Goal: Task Accomplishment & Management: Use online tool/utility

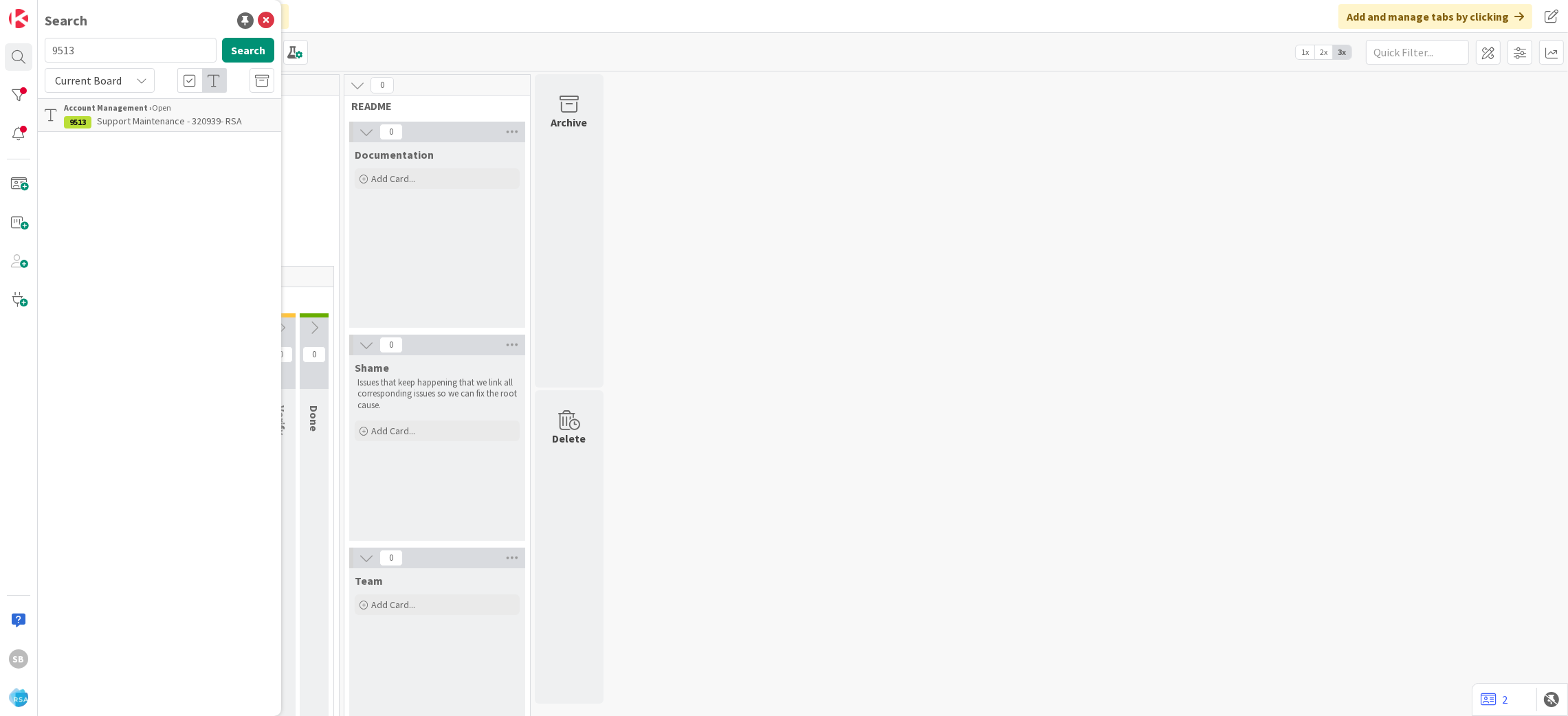
click at [192, 126] on p "Support Maintenance - 320939- RSA" at bounding box center [169, 121] width 210 height 15
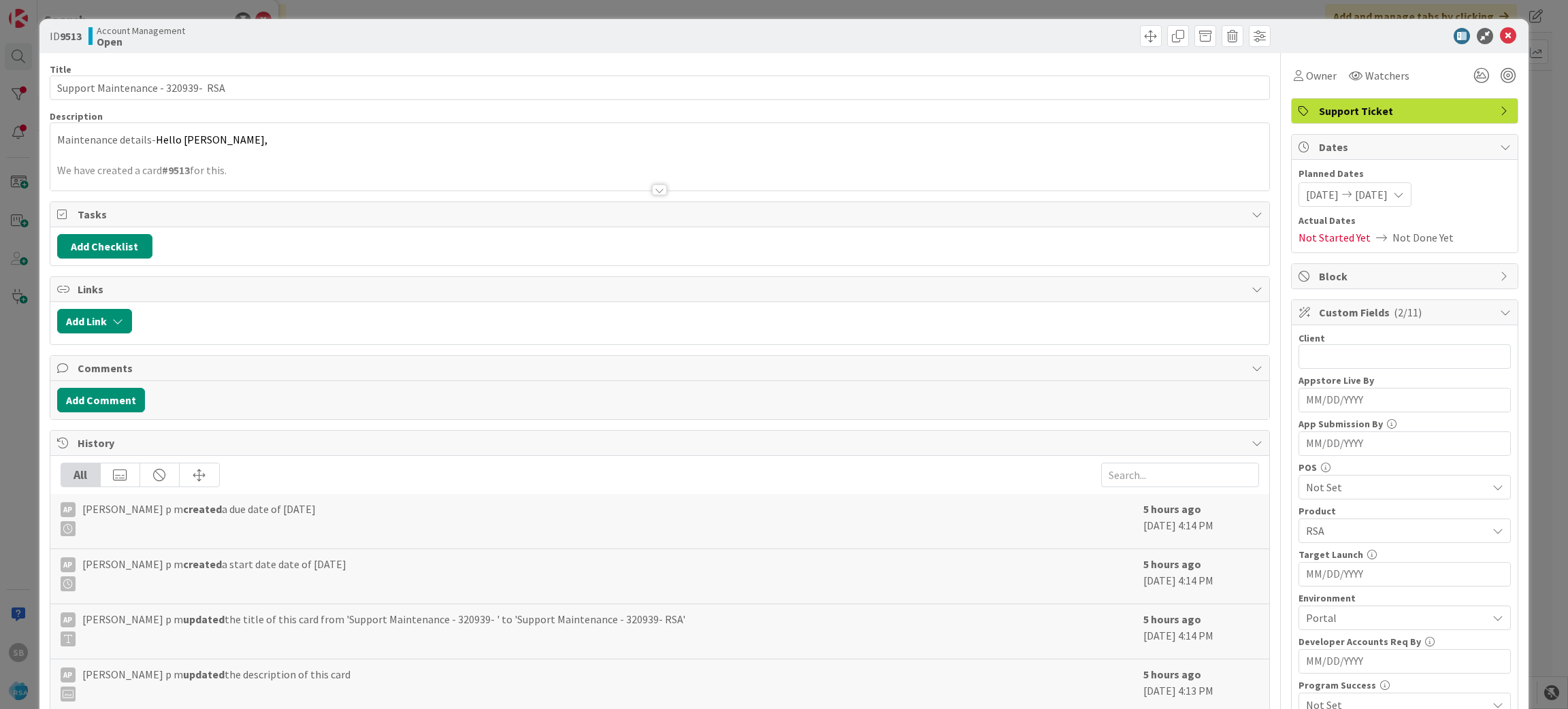
click at [525, 154] on div "Maintenance details- Hello [PERSON_NAME], We have created a card #9513 for this." at bounding box center [661, 160] width 1220 height 61
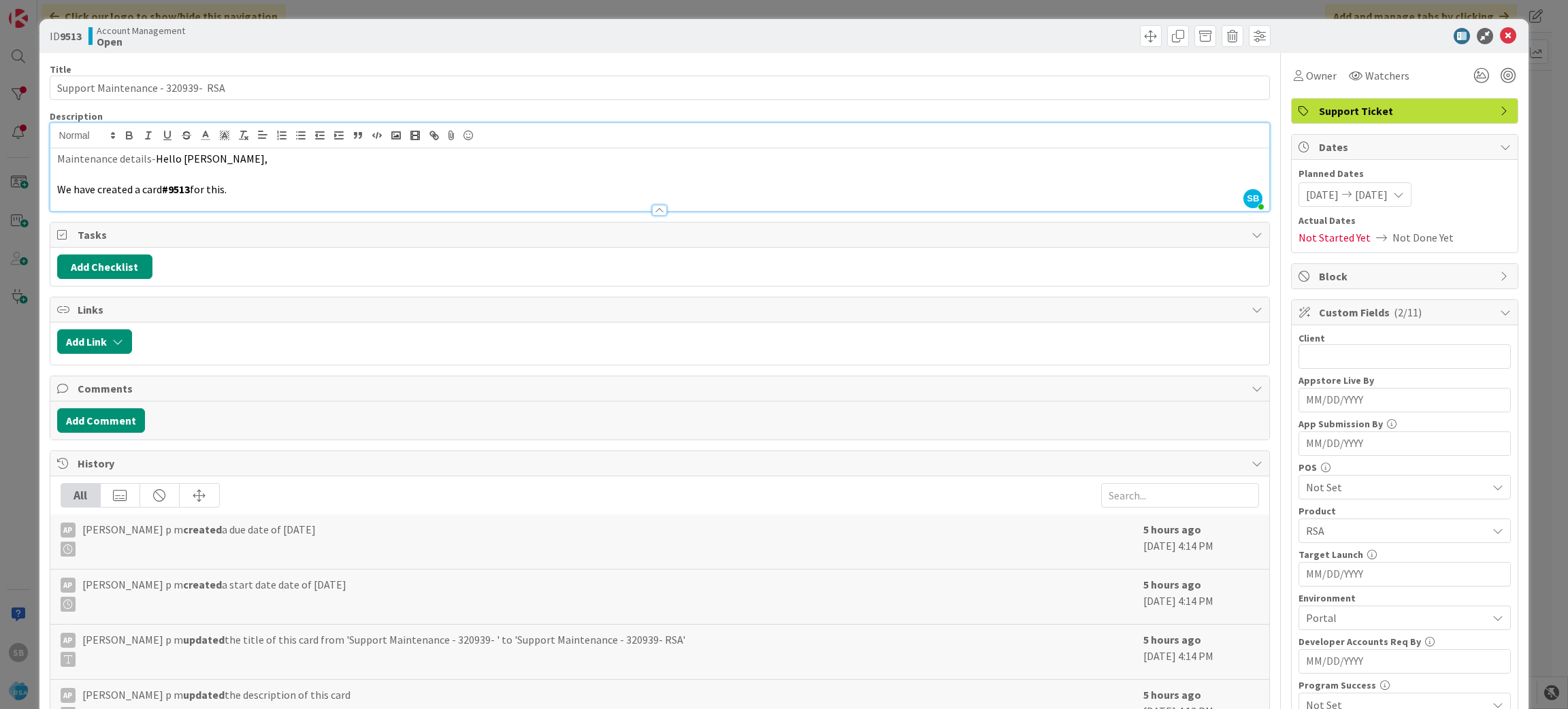
click at [1534, 240] on div "ID 9513 Account Management Open Title 34 / 128 Support Maintenance - 320939- RS…" at bounding box center [784, 354] width 1568 height 709
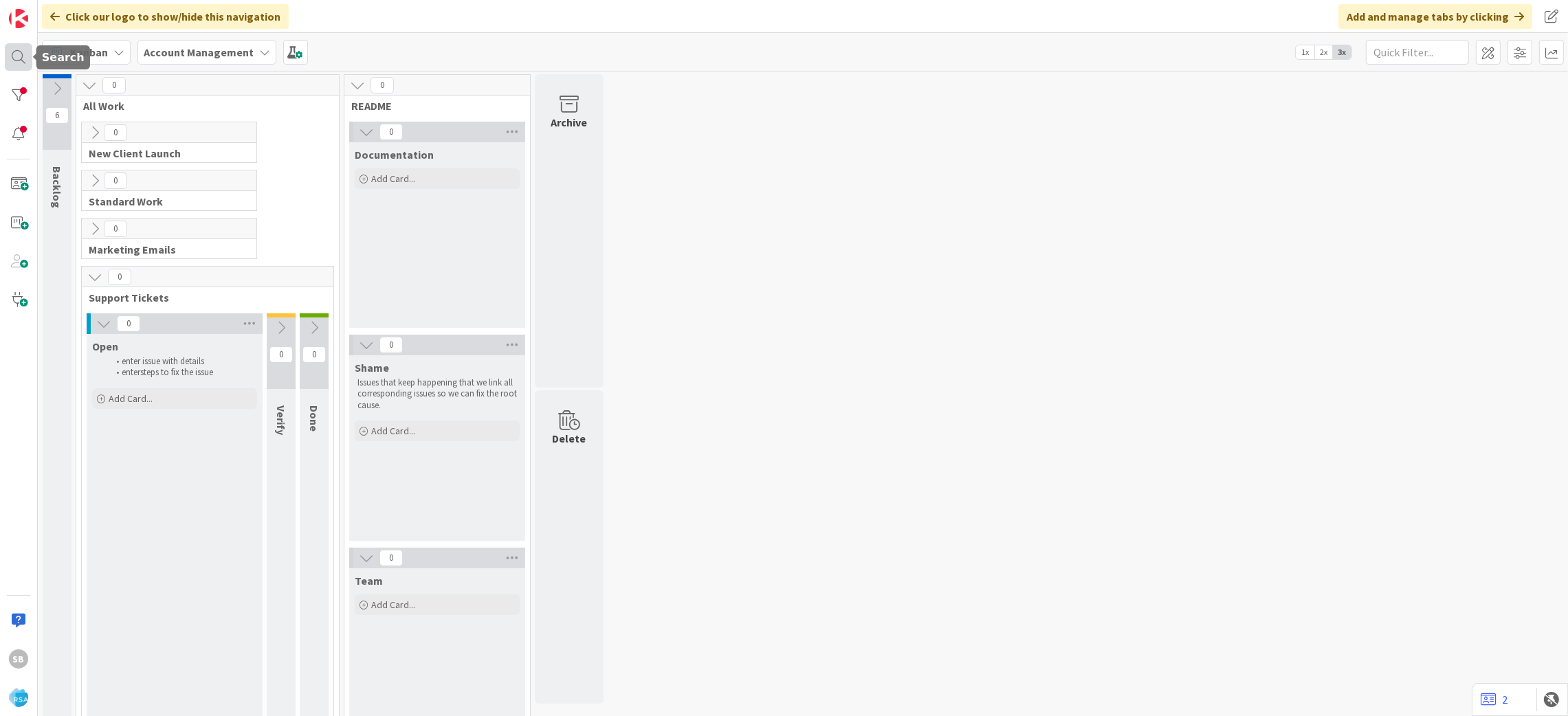
click at [15, 56] on div at bounding box center [19, 57] width 28 height 28
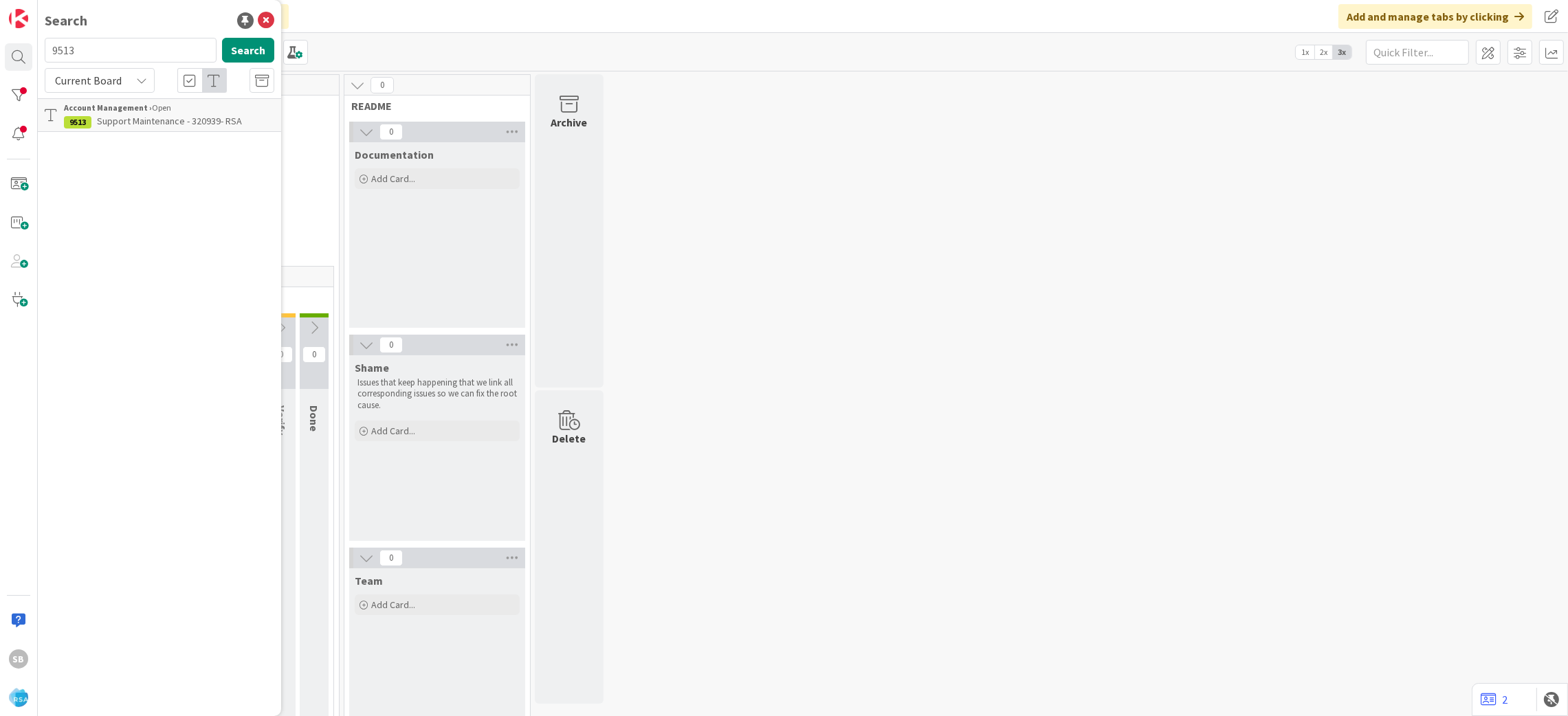
click at [147, 132] on div "Search 9513 Search Current Board Account Management › Open 9513 Support Mainten…" at bounding box center [159, 358] width 243 height 716
click at [117, 117] on span "Support Maintenance - 320939- RSA" at bounding box center [169, 120] width 145 height 13
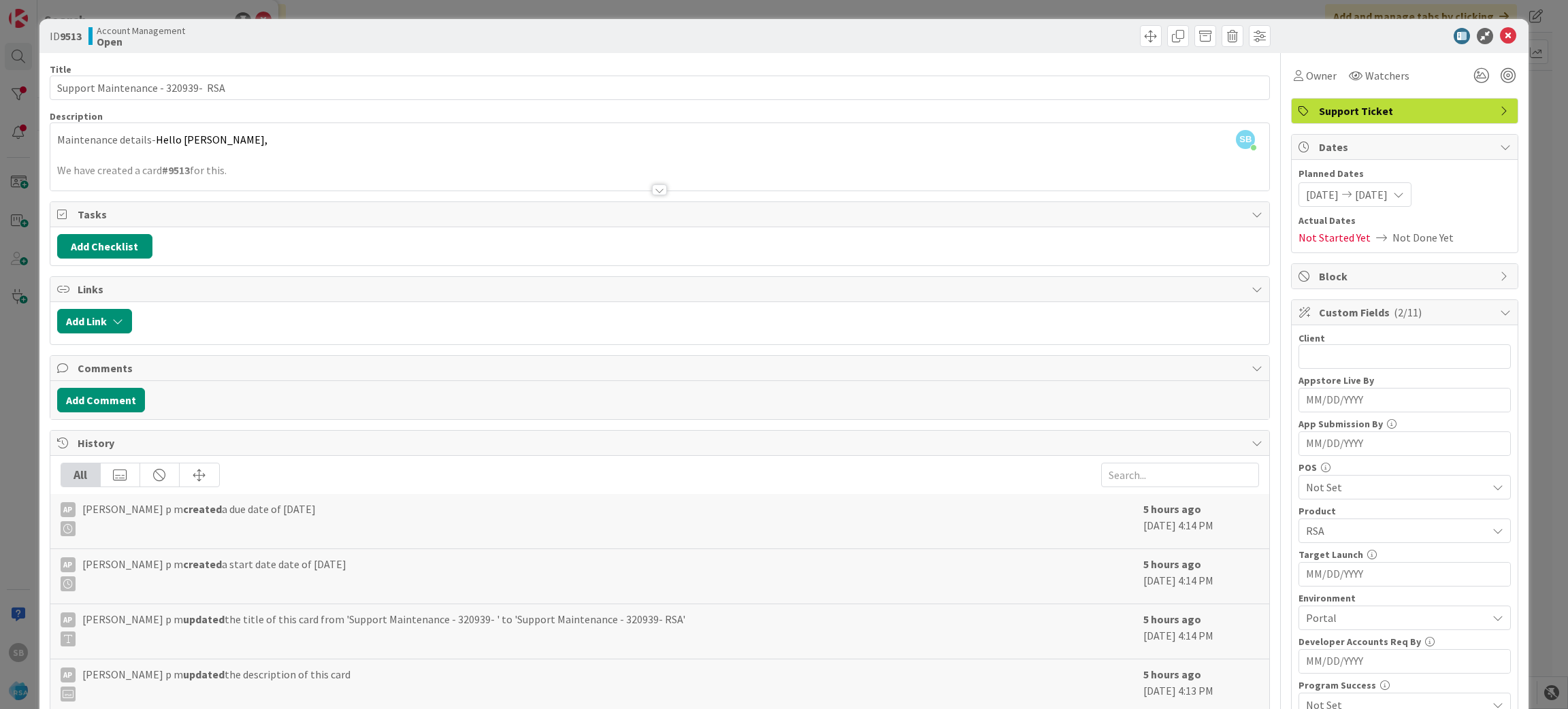
click at [652, 190] on div at bounding box center [659, 189] width 15 height 11
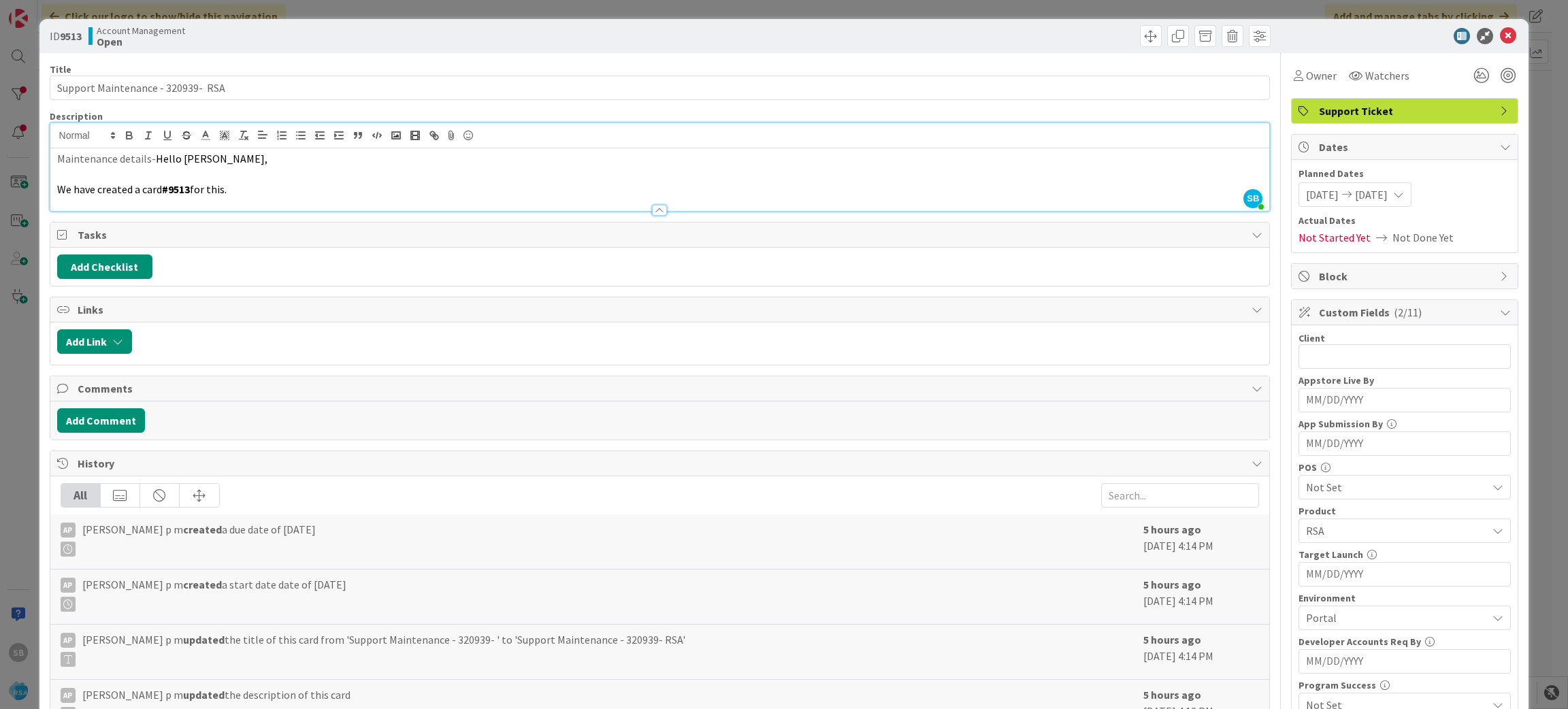
click at [652, 208] on div at bounding box center [659, 210] width 15 height 11
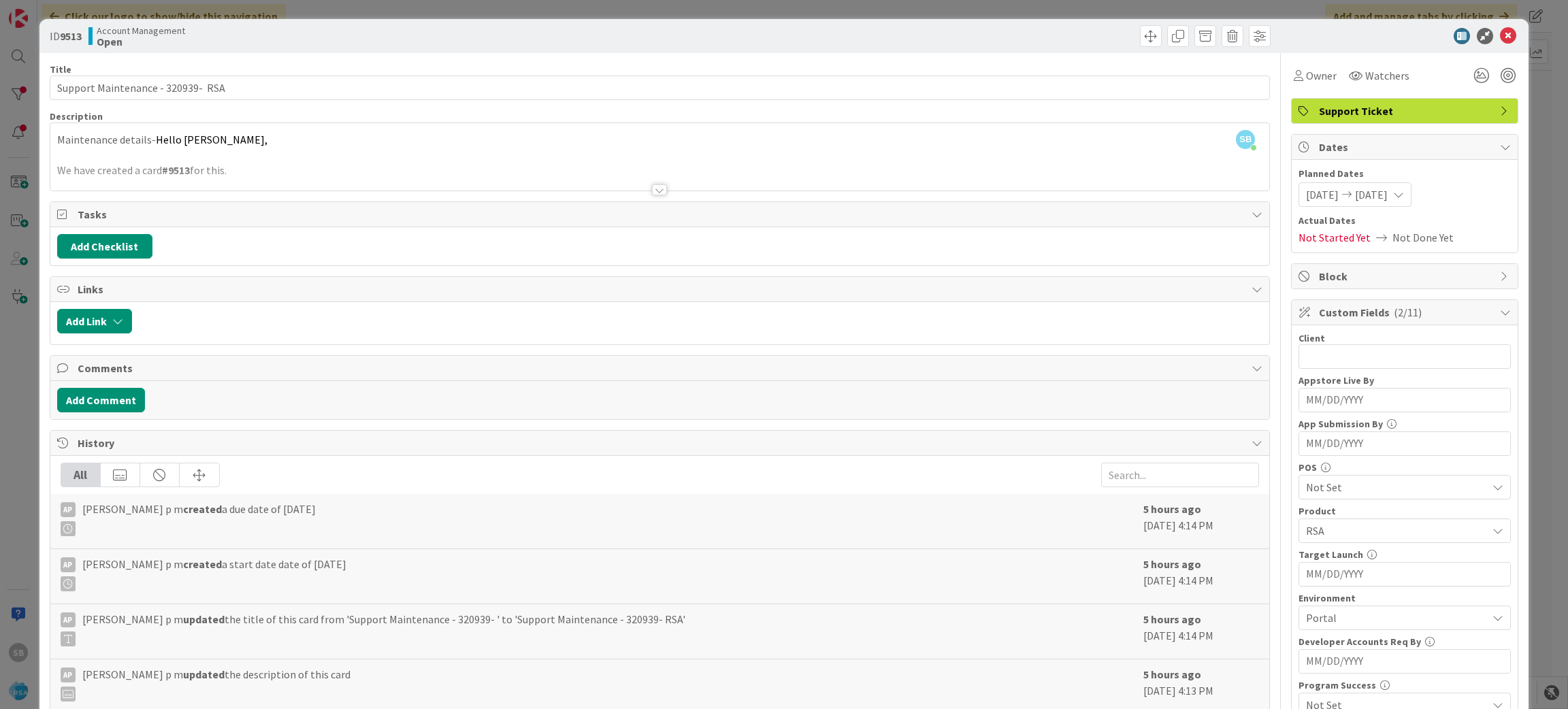
click at [652, 208] on span "Tasks" at bounding box center [662, 214] width 1168 height 17
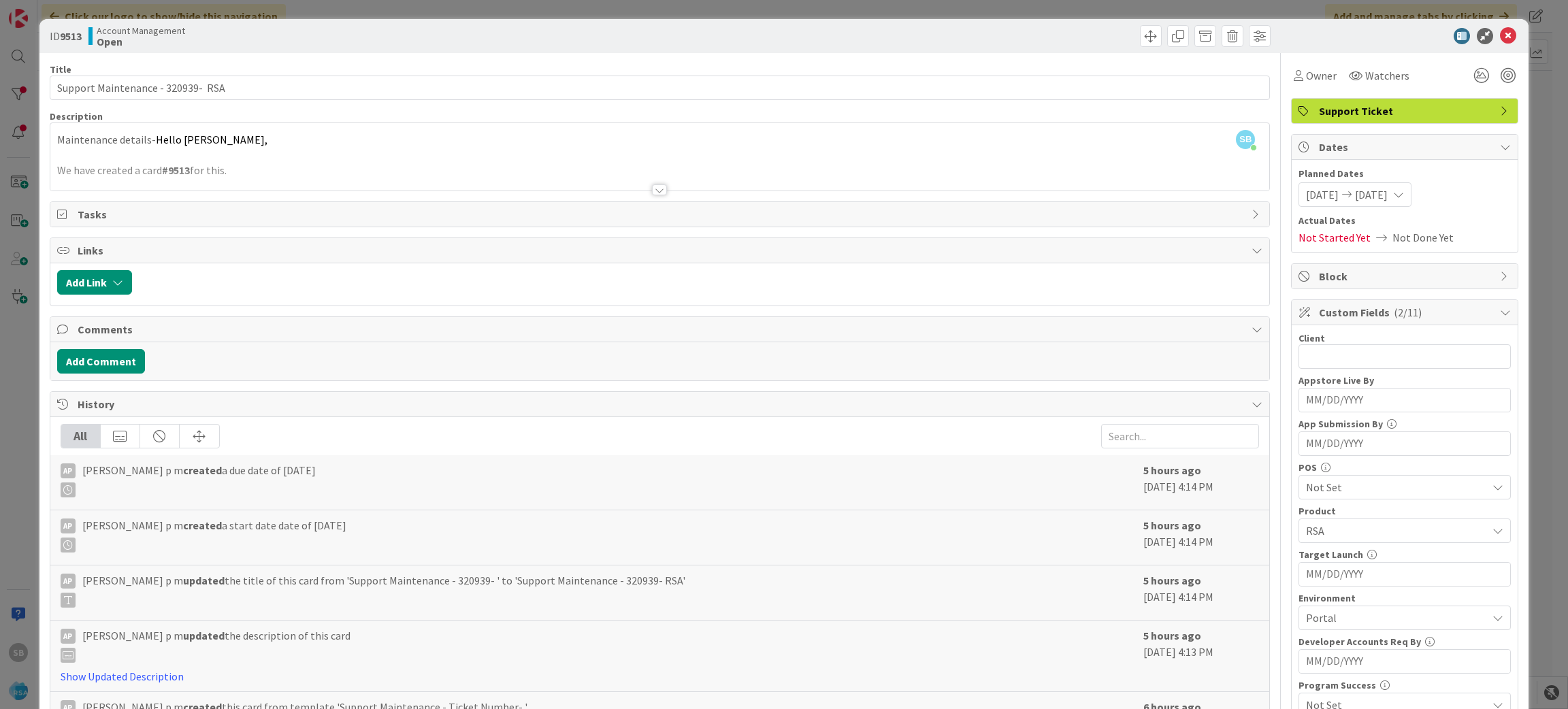
click at [382, 157] on div at bounding box center [661, 174] width 1220 height 35
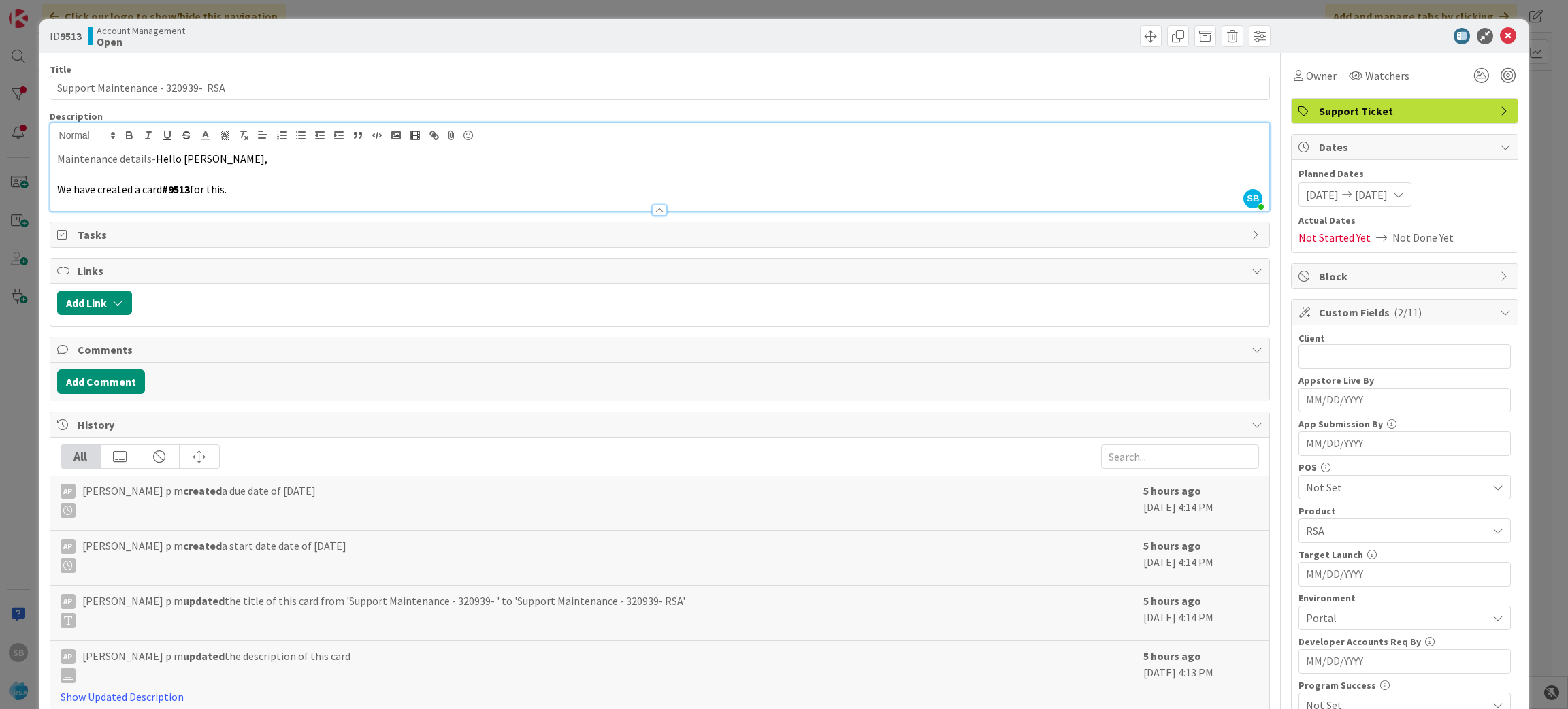
click at [311, 185] on p "We have created a card #9513 for this." at bounding box center [661, 189] width 1206 height 16
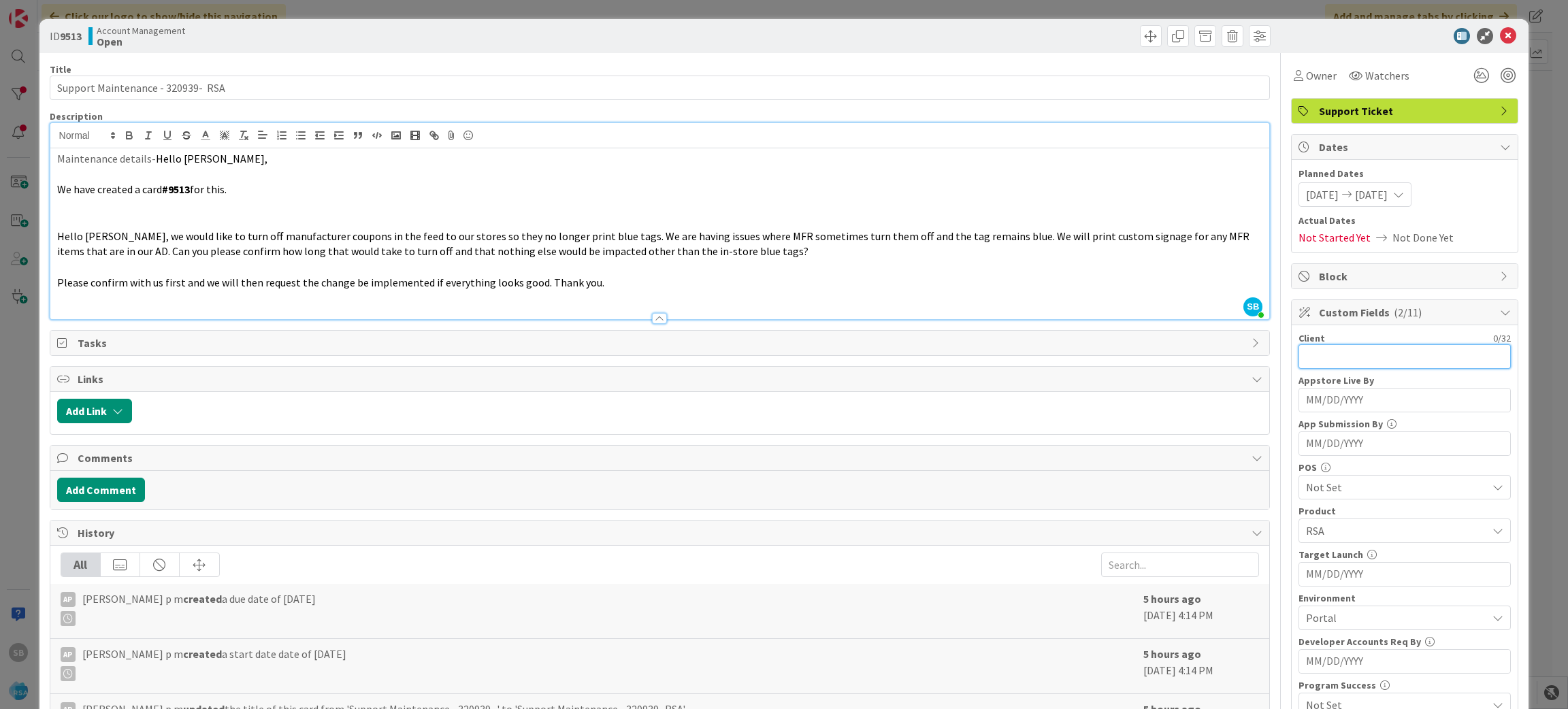
click at [1337, 355] on input "text" at bounding box center [1405, 356] width 213 height 24
type input "HGG"
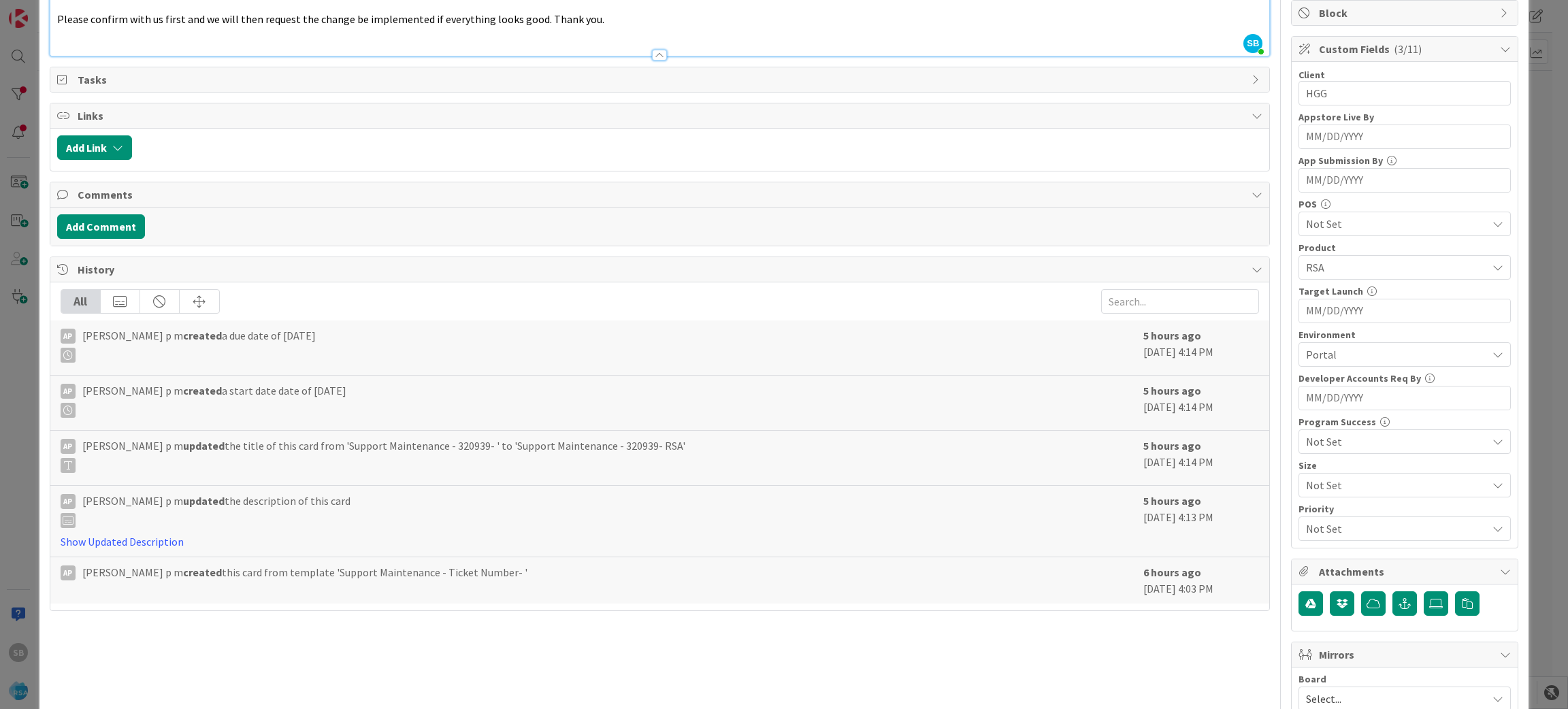
scroll to position [378, 0]
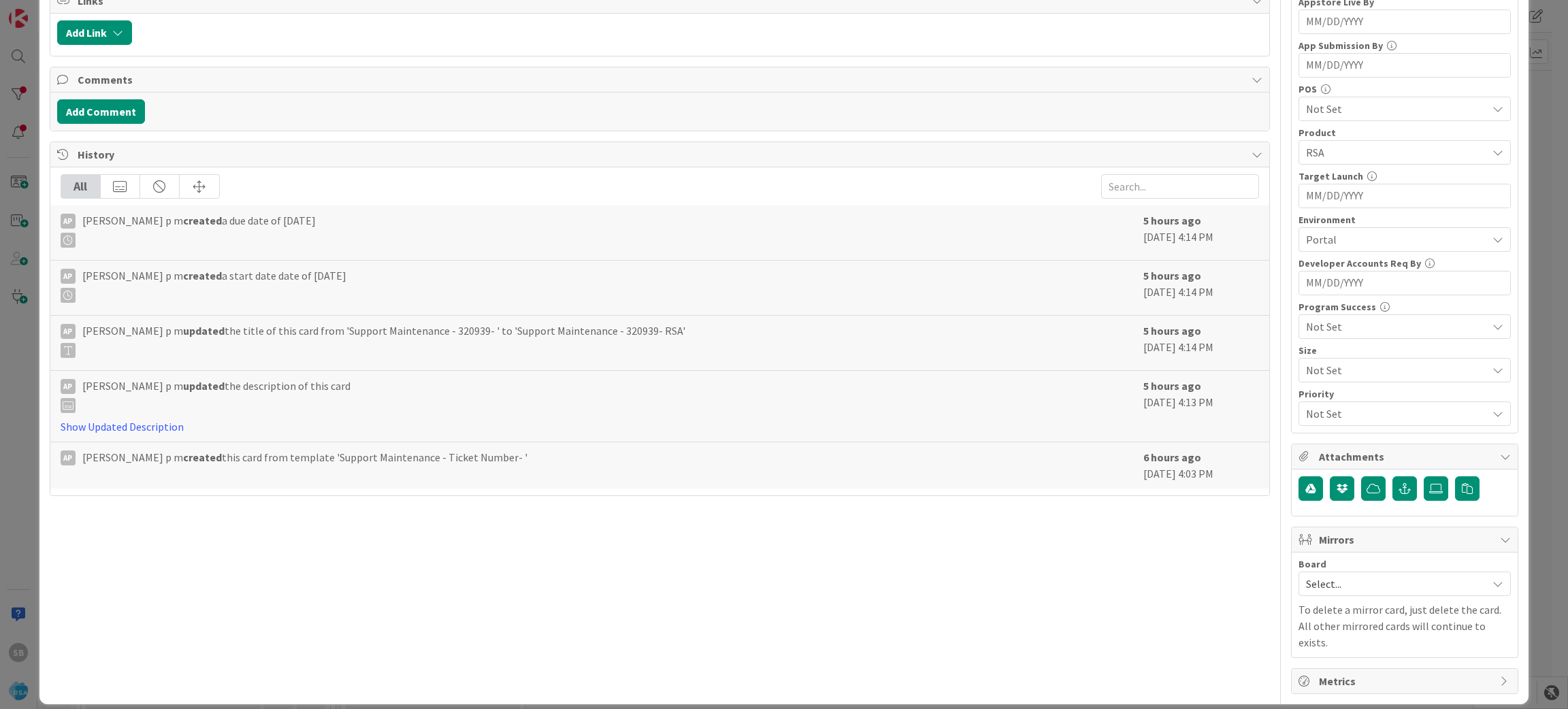
click at [1324, 587] on span "Select..." at bounding box center [1393, 584] width 175 height 20
click at [1338, 672] on span "Software Development" at bounding box center [1414, 672] width 180 height 20
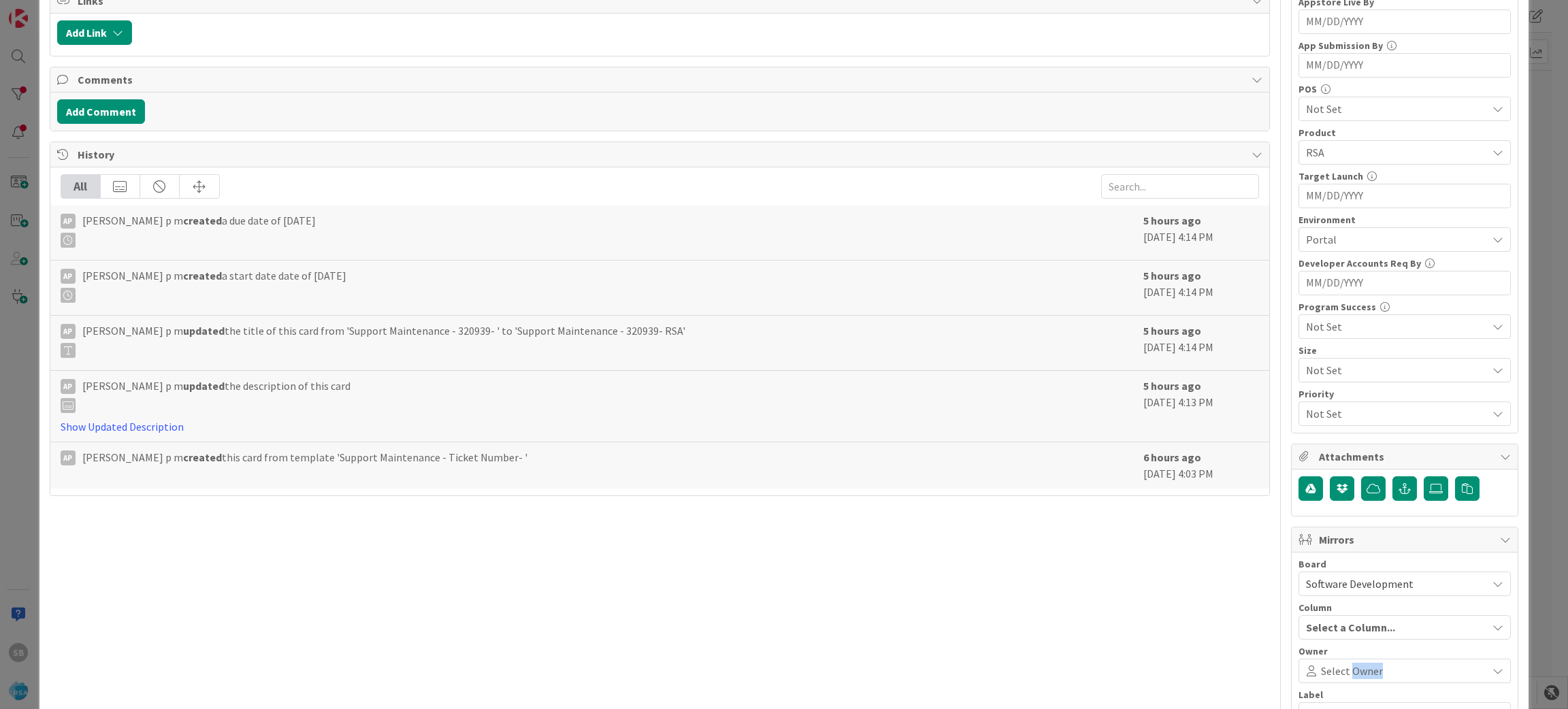
click at [1338, 672] on span "Select Owner" at bounding box center [1351, 670] width 61 height 17
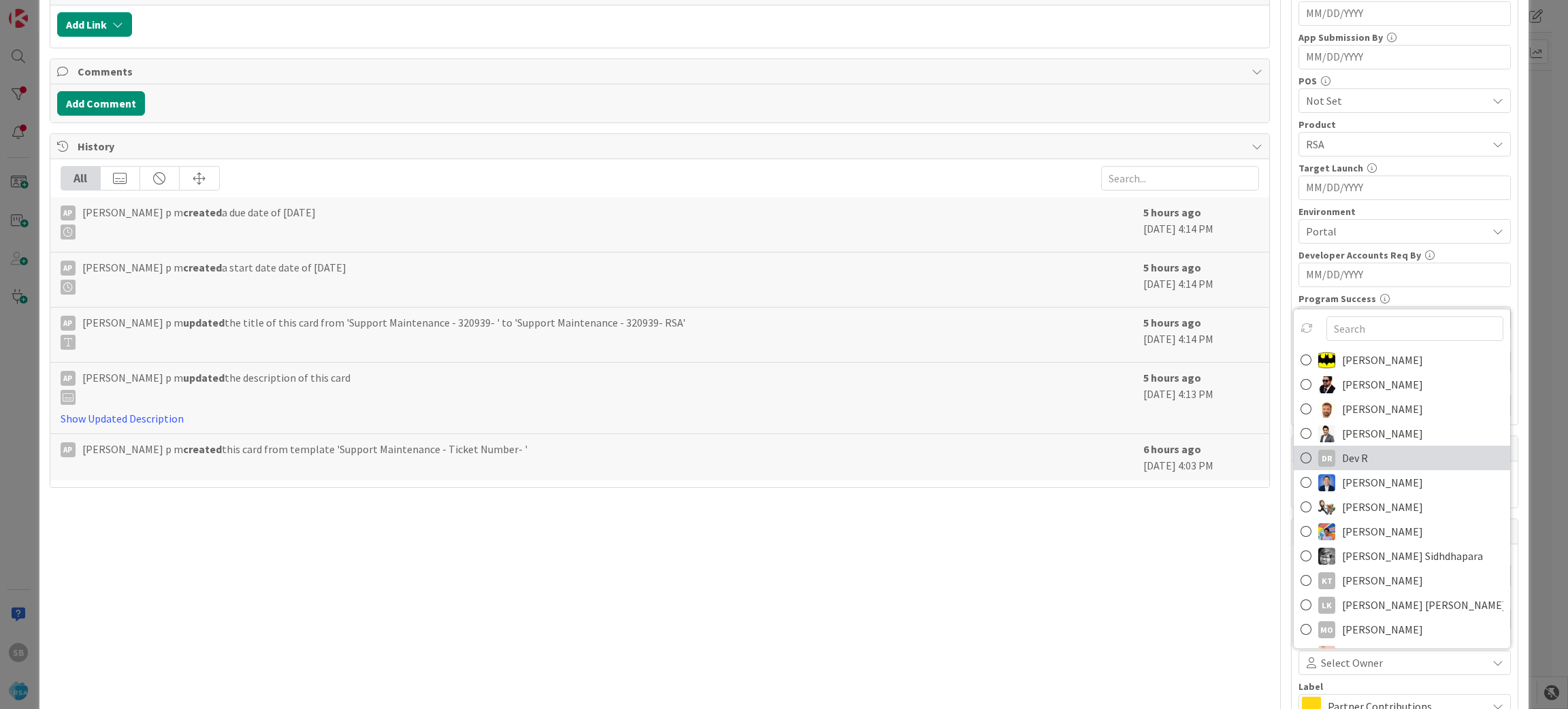
click at [1362, 451] on link "DR [PERSON_NAME]" at bounding box center [1402, 457] width 217 height 24
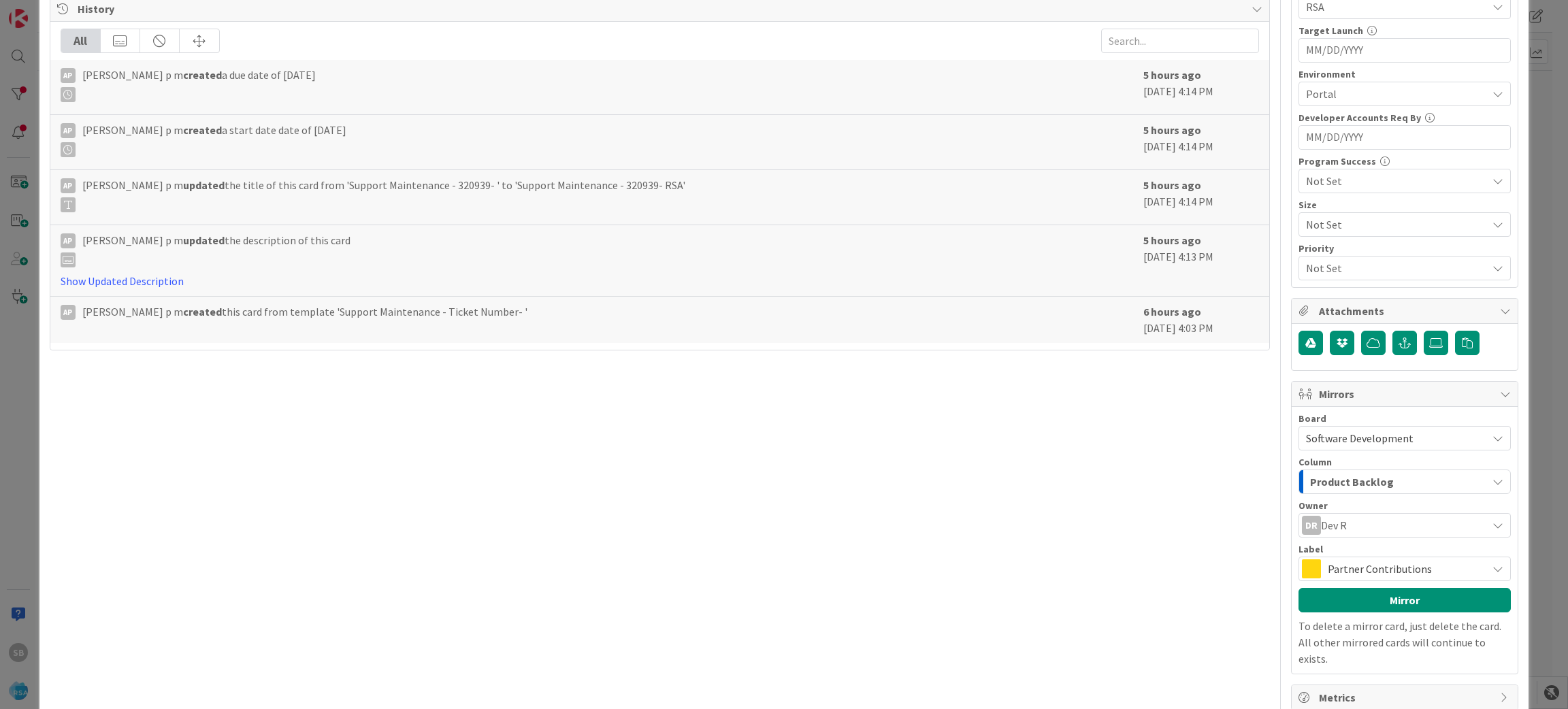
scroll to position [541, 0]
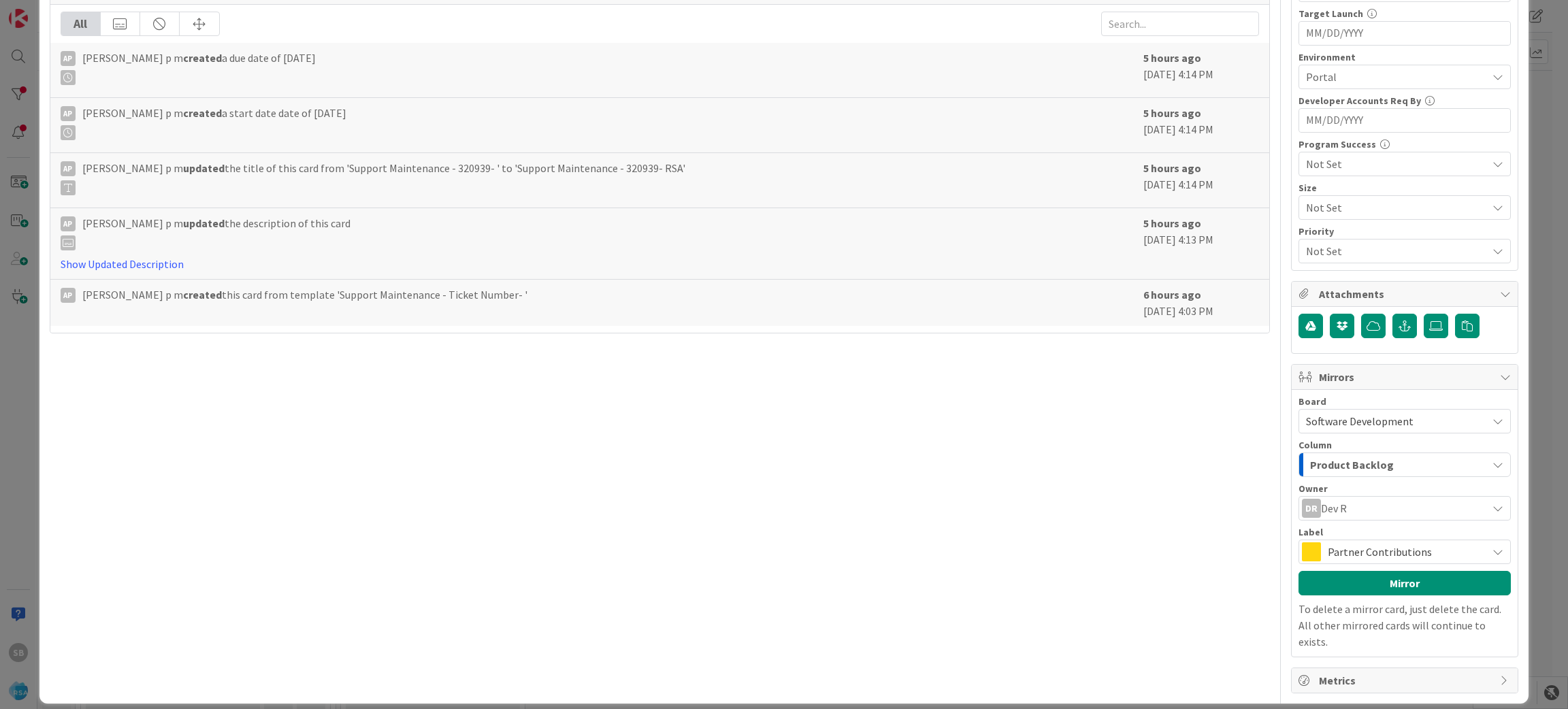
click at [1381, 550] on span "Partner Contributions" at bounding box center [1404, 552] width 152 height 20
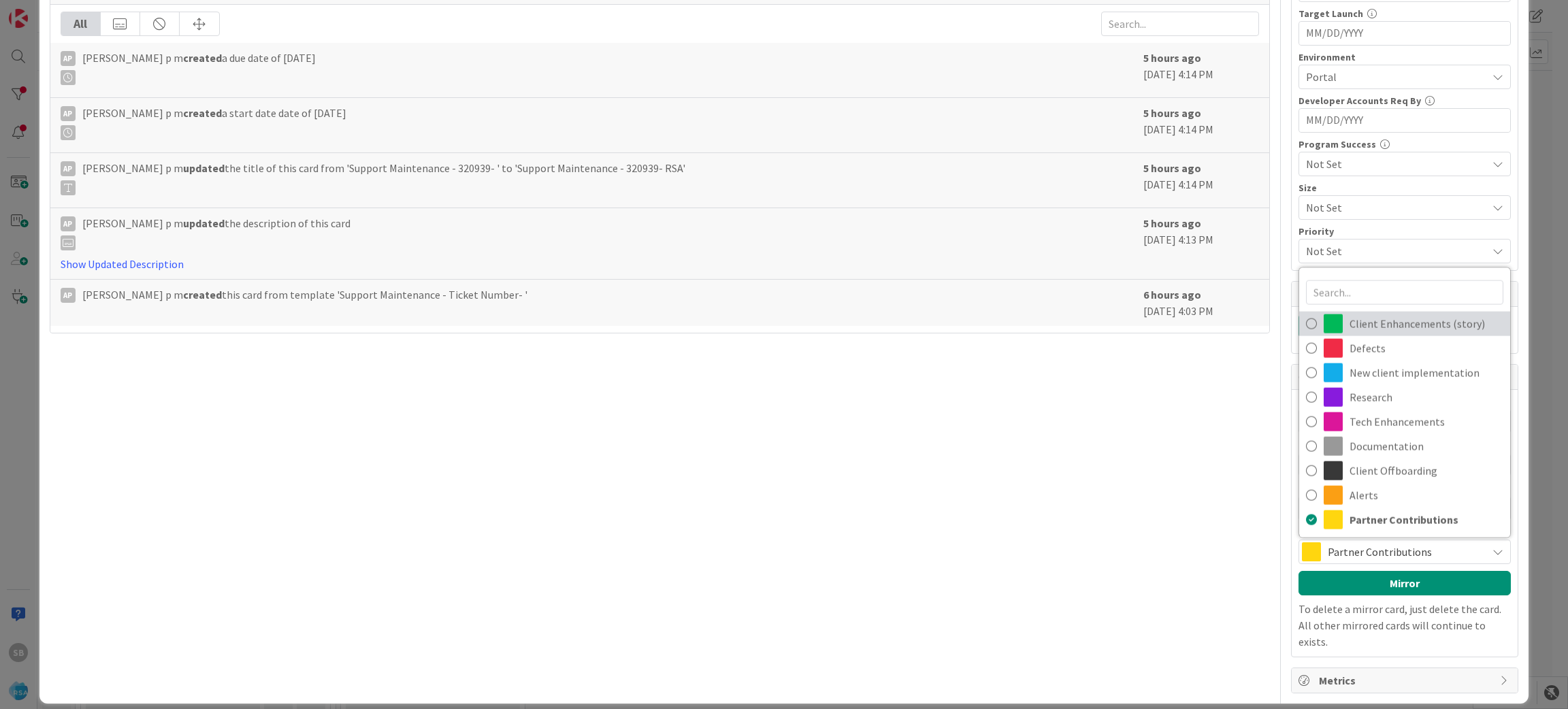
click at [1367, 333] on span "Client Enhancements (story)" at bounding box center [1427, 324] width 154 height 20
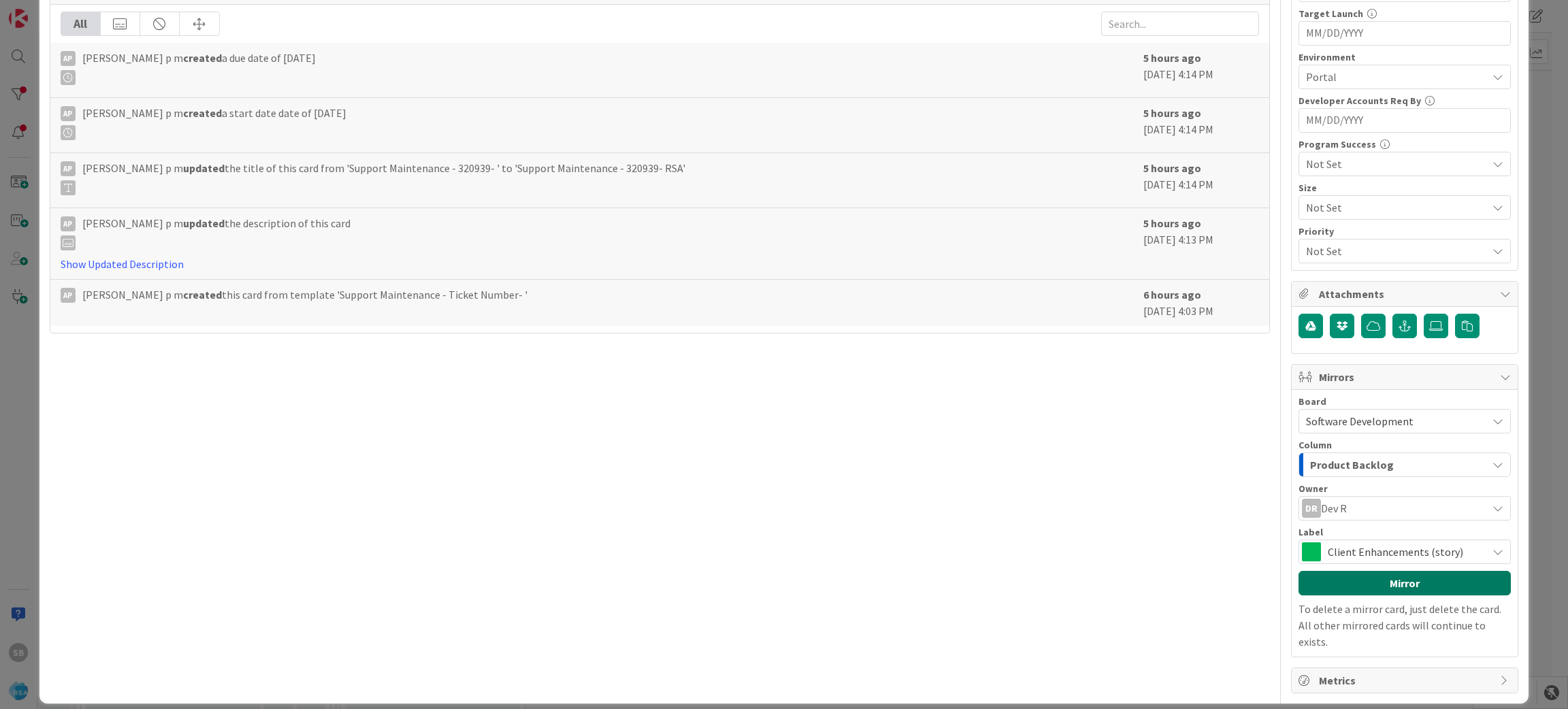
click at [1378, 586] on button "Mirror" at bounding box center [1405, 582] width 213 height 24
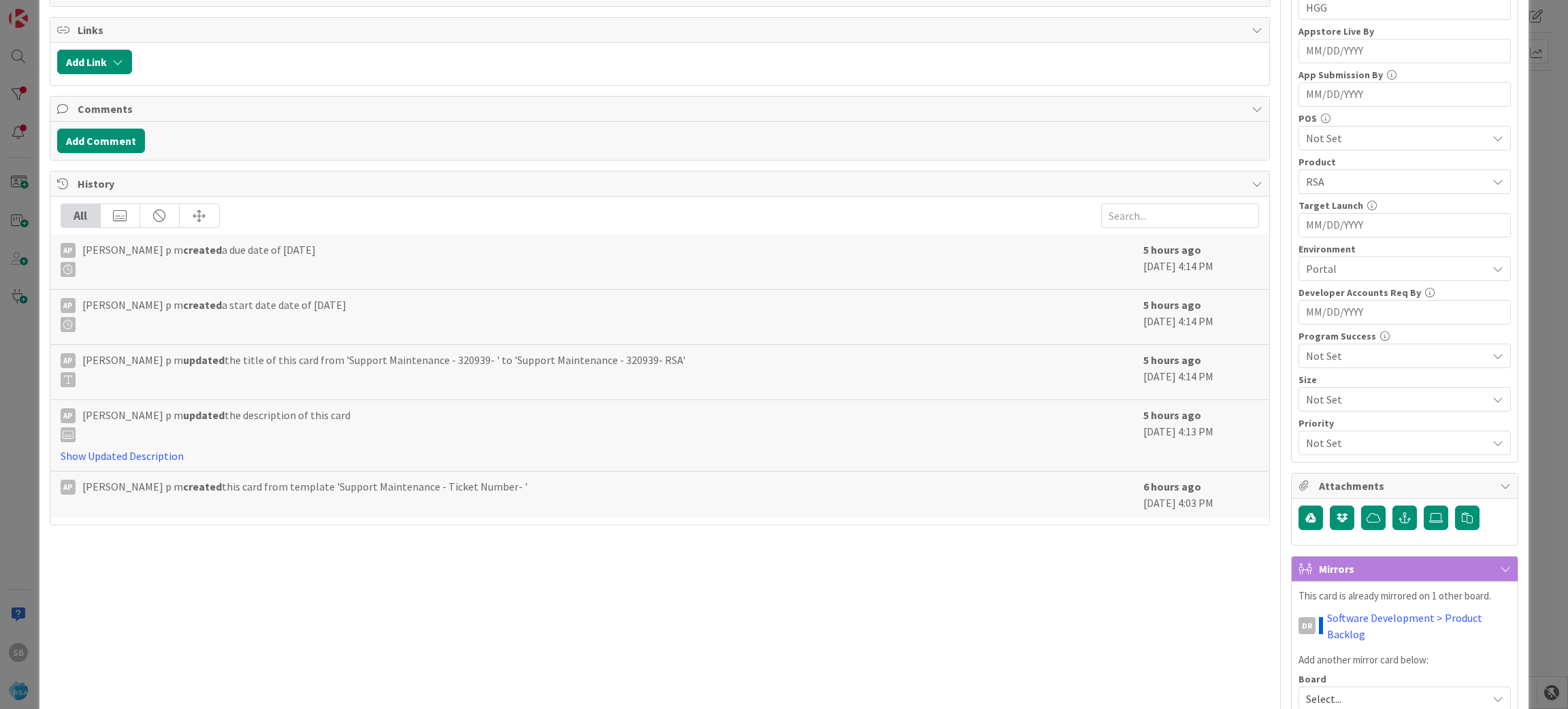
scroll to position [0, 0]
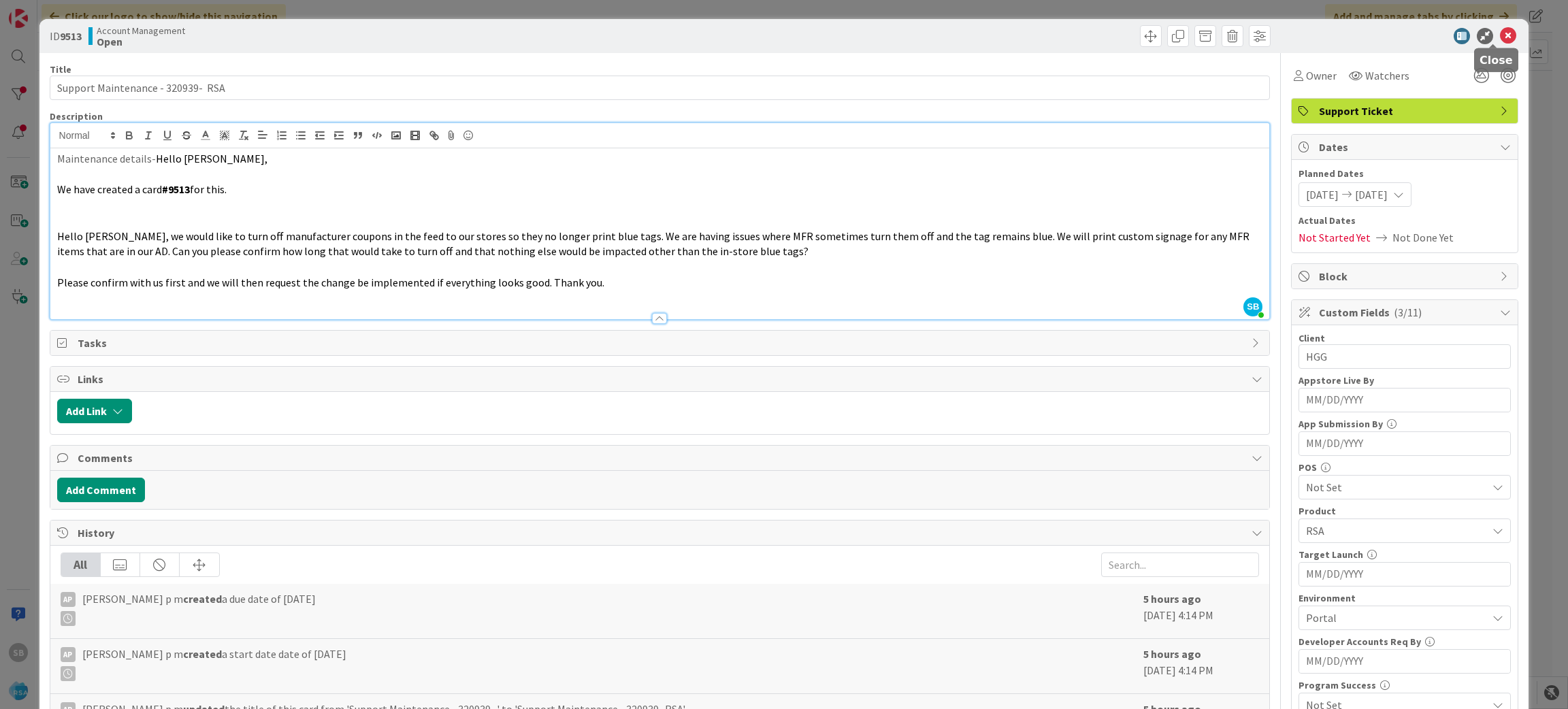
click at [1500, 41] on icon at bounding box center [1508, 36] width 17 height 17
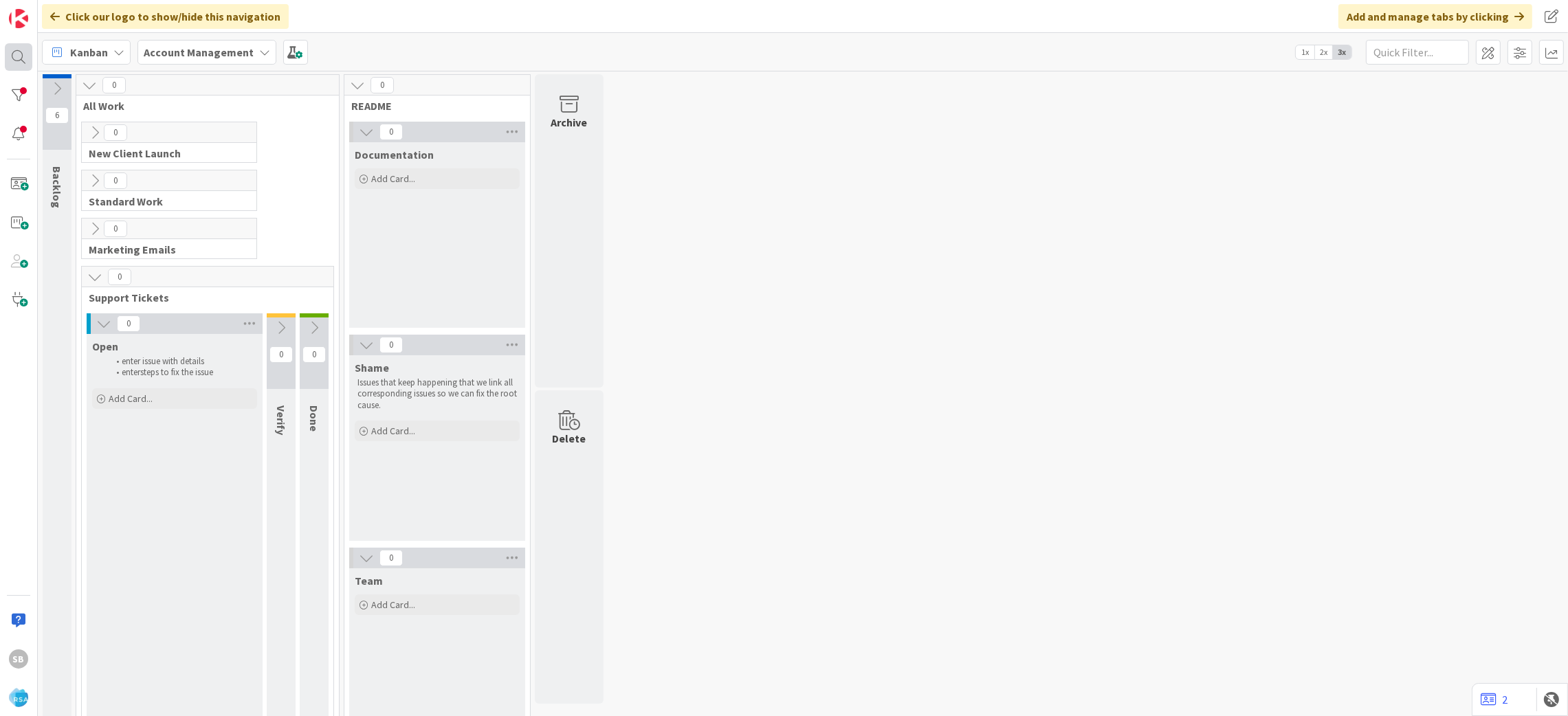
click at [12, 53] on div at bounding box center [19, 57] width 28 height 28
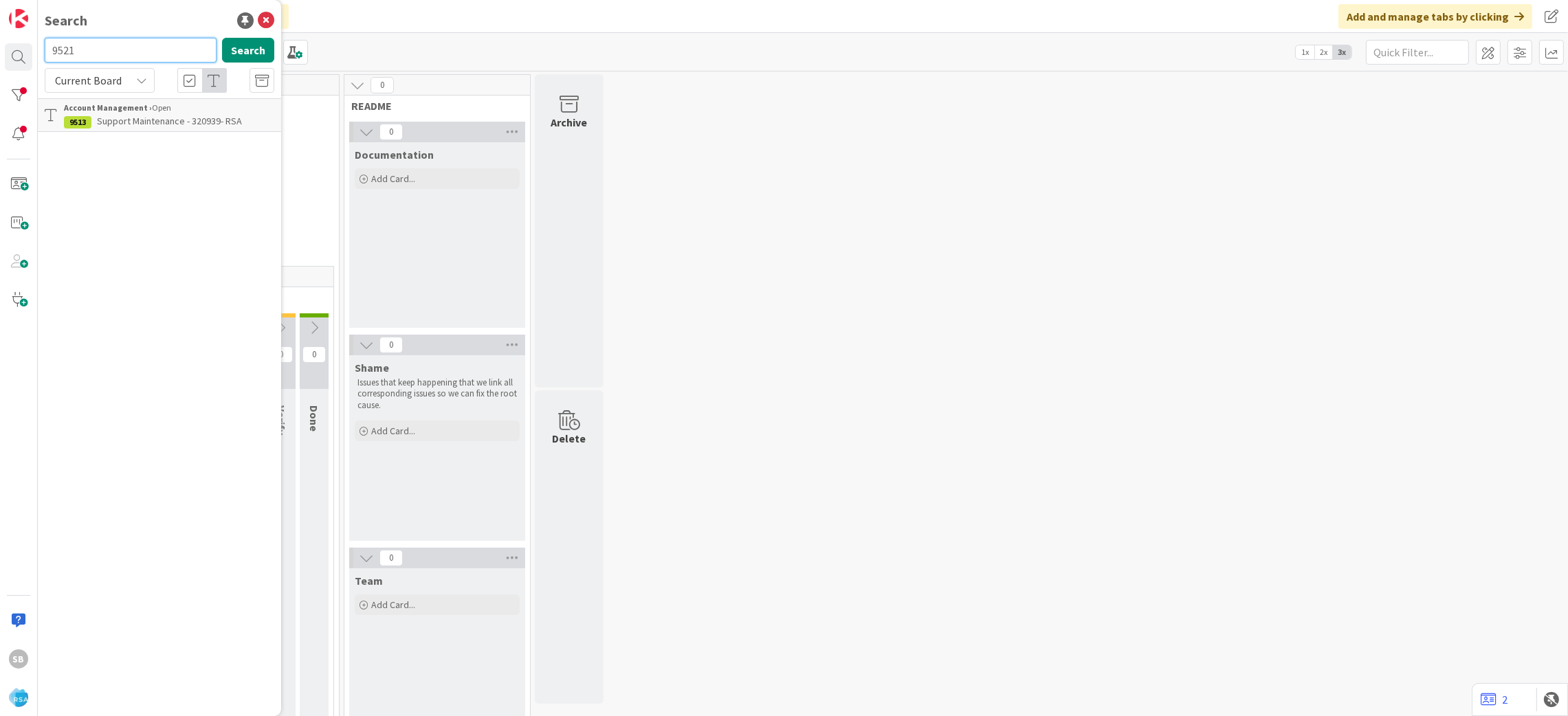
type input "9521"
click at [172, 121] on span "Support Defect- #320906- RSA" at bounding box center [159, 120] width 124 height 13
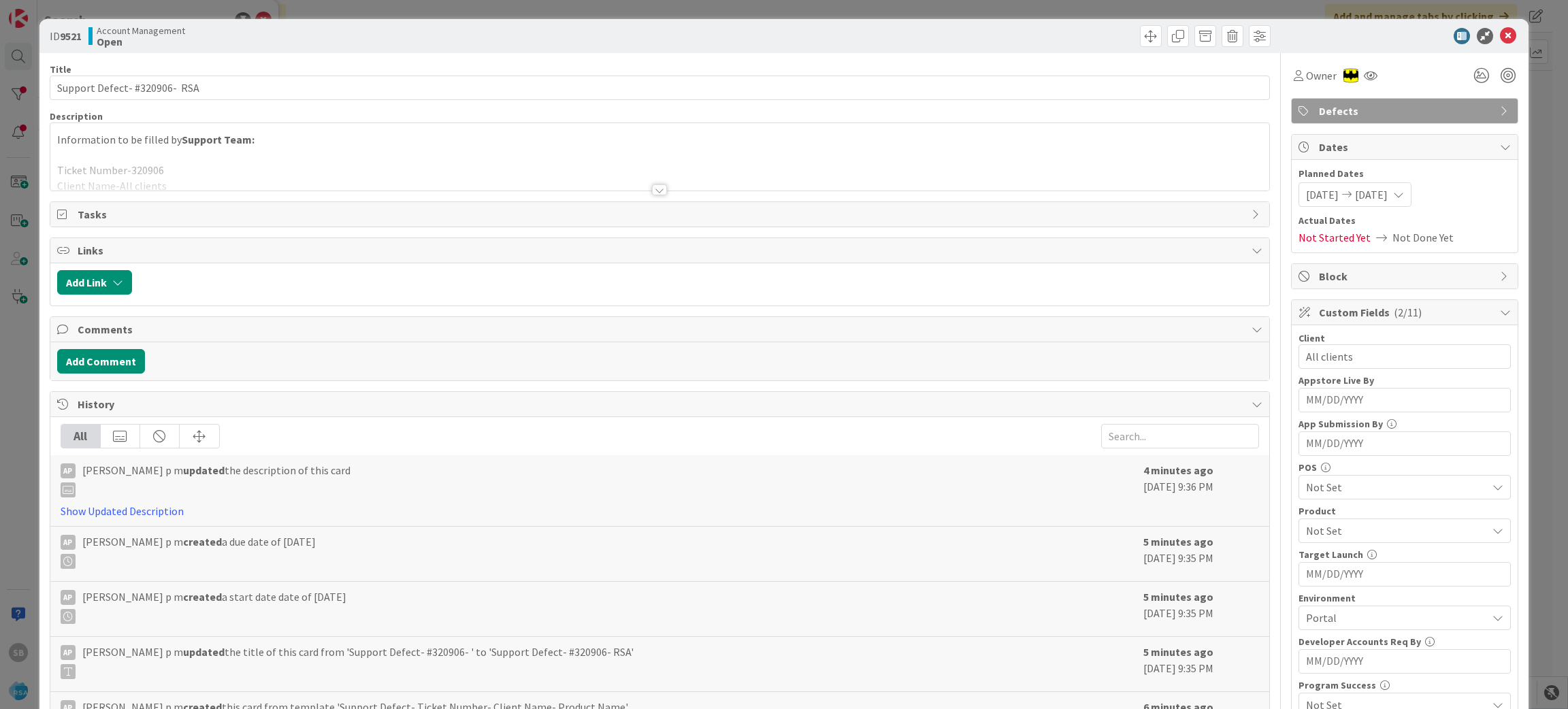
scroll to position [378, 0]
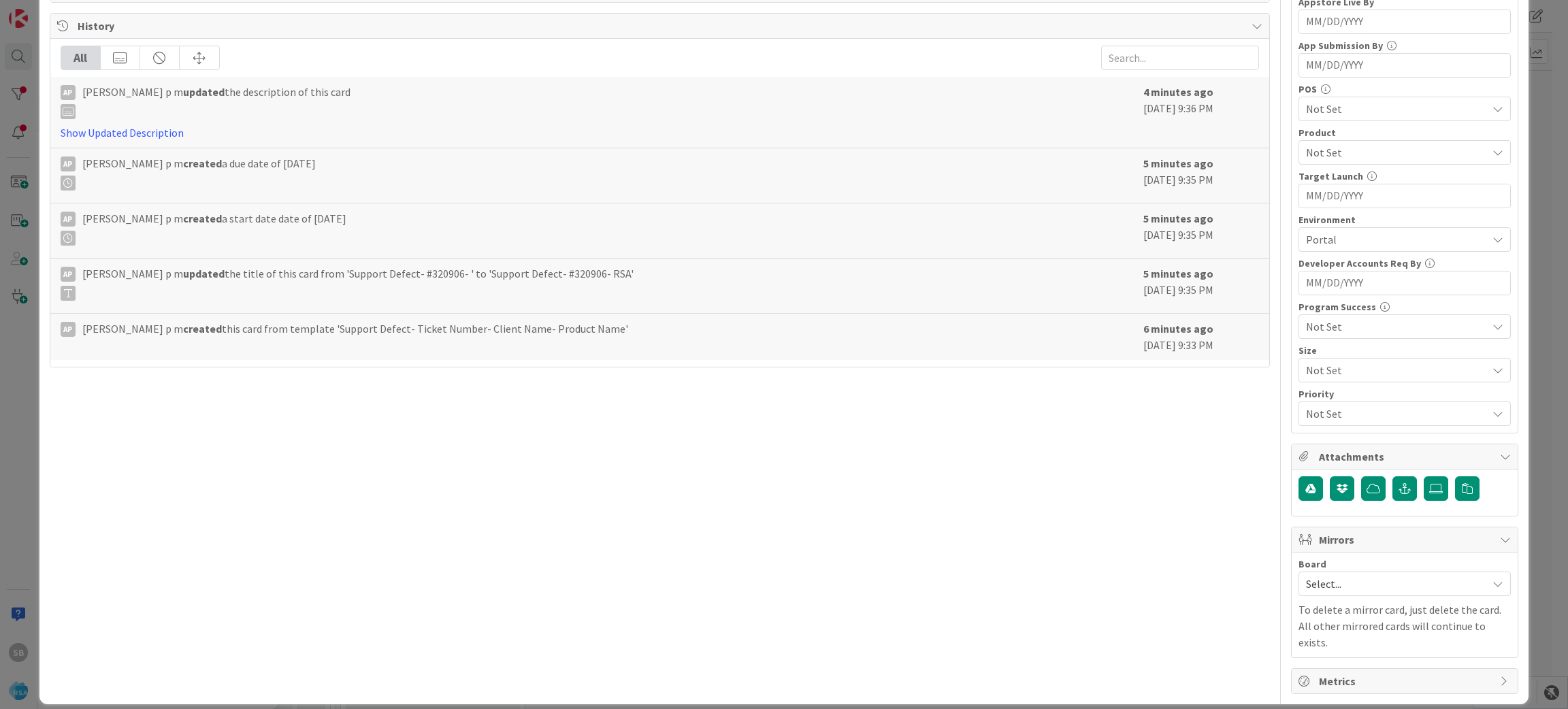
click at [1412, 591] on span "Select..." at bounding box center [1393, 584] width 175 height 20
click at [1365, 668] on span "Software Development" at bounding box center [1414, 672] width 180 height 20
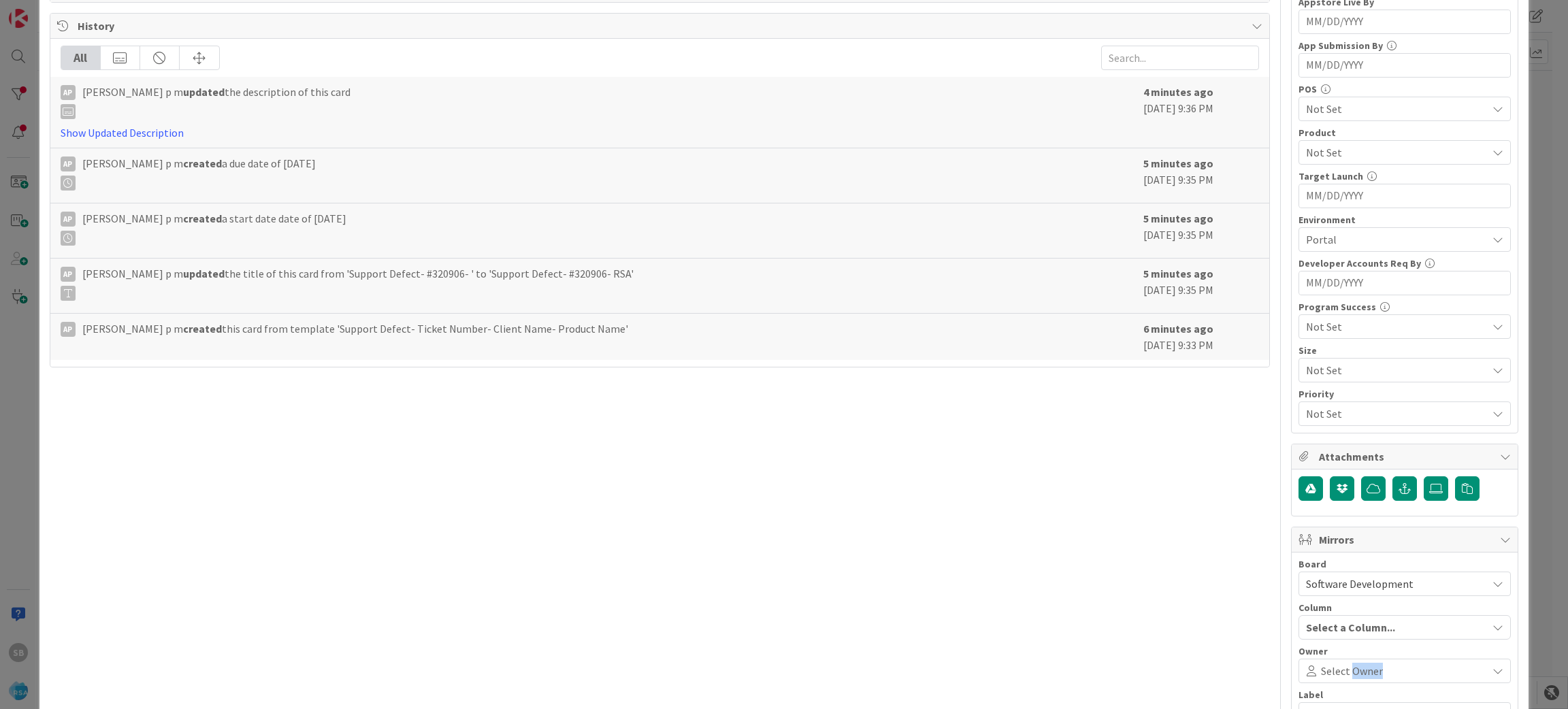
click at [1365, 668] on span "Select Owner" at bounding box center [1351, 670] width 61 height 17
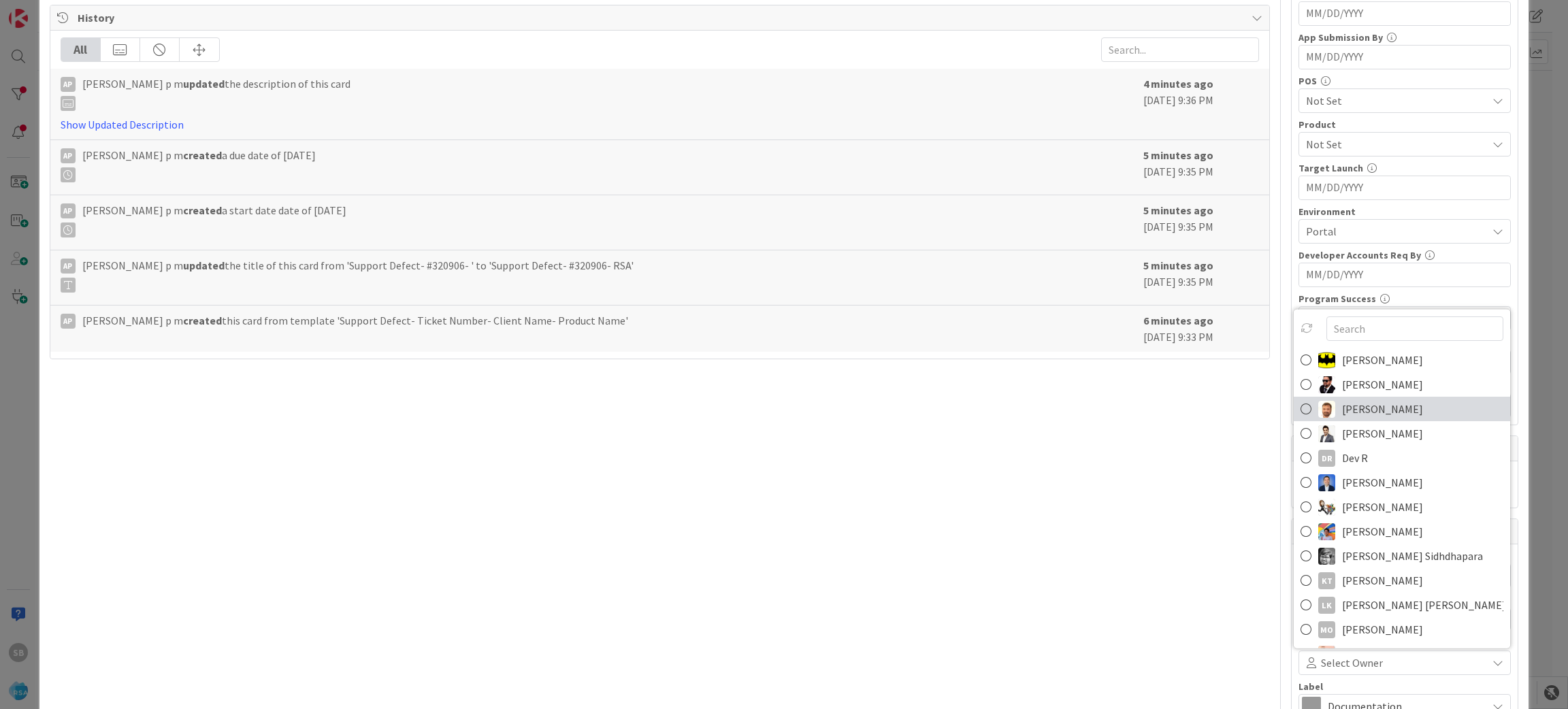
click at [1347, 411] on span "[PERSON_NAME]" at bounding box center [1383, 409] width 81 height 20
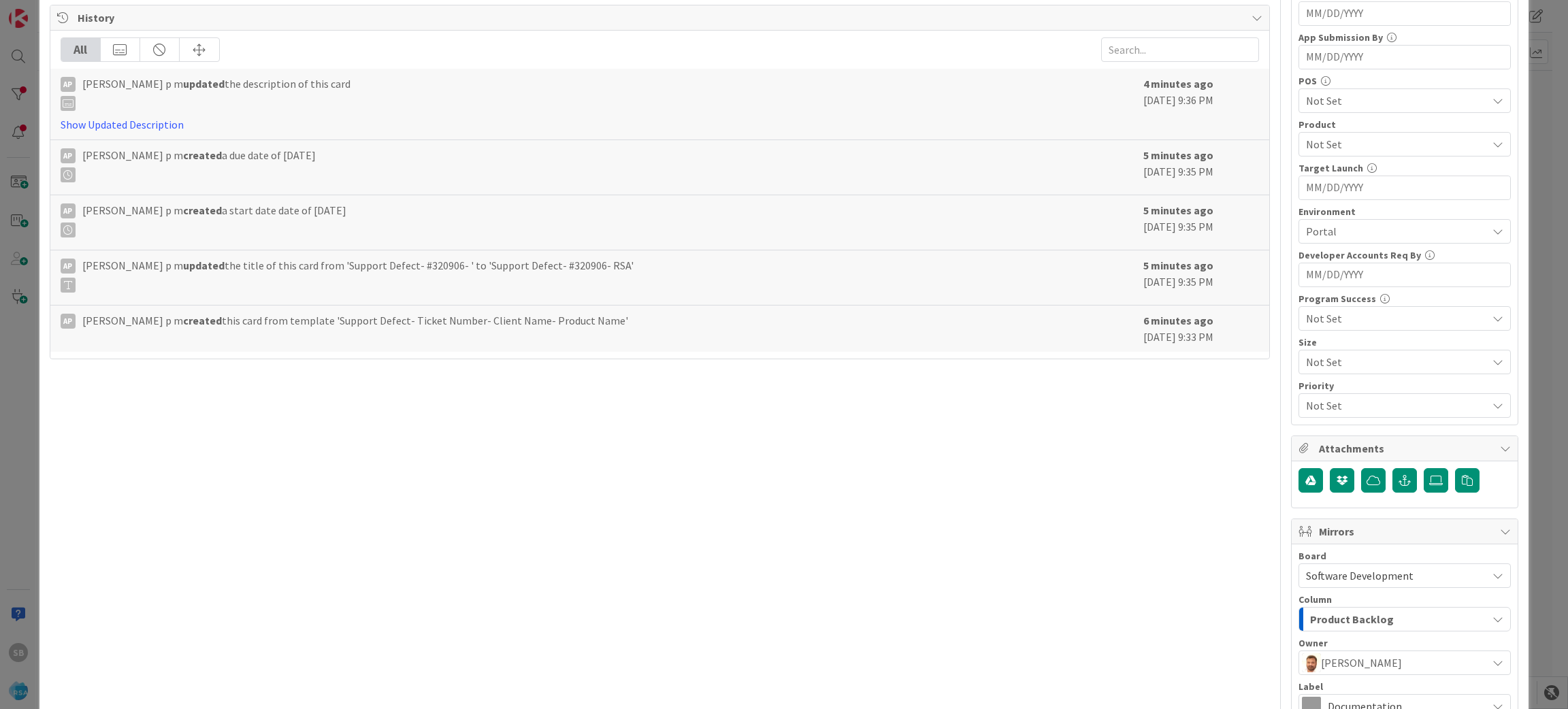
scroll to position [541, 0]
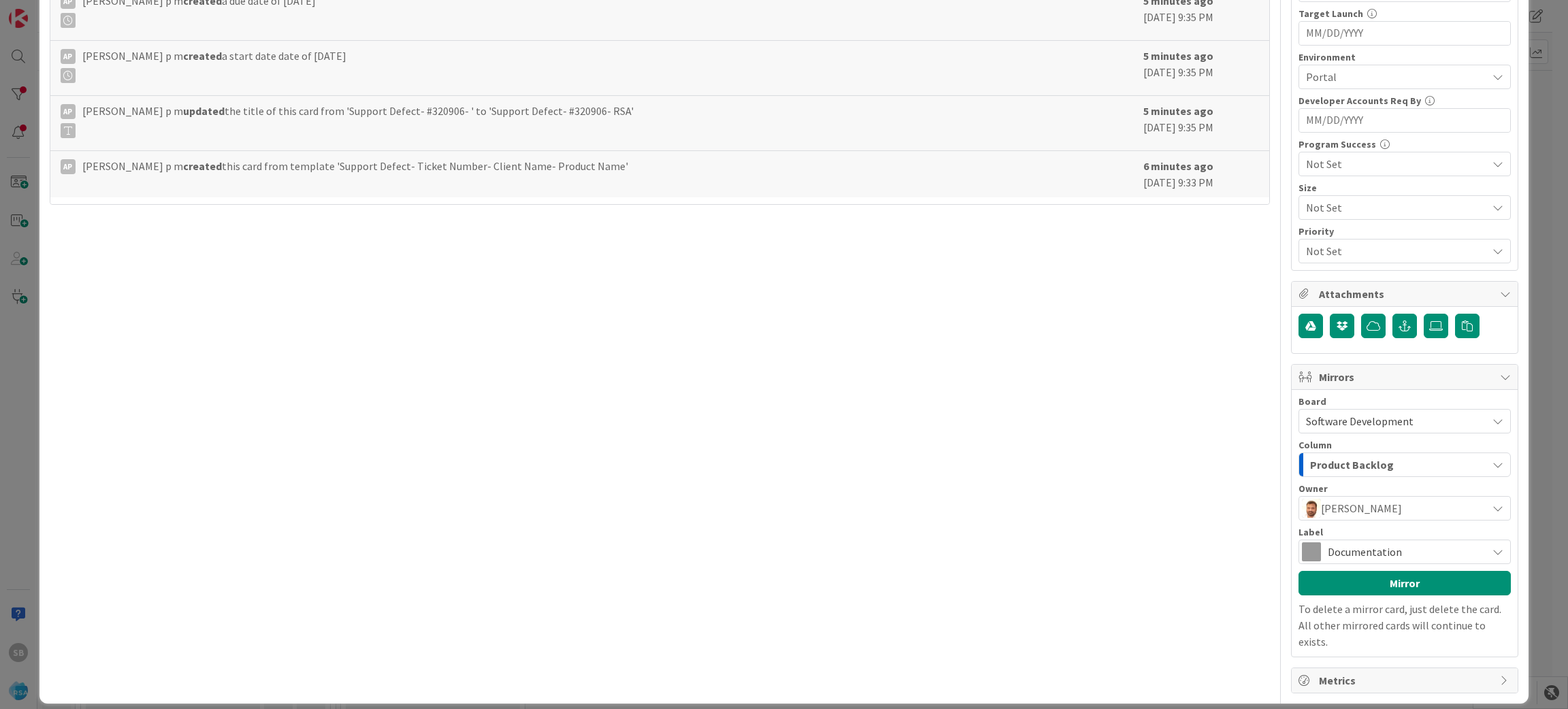
click at [1387, 545] on span "Documentation" at bounding box center [1404, 552] width 152 height 20
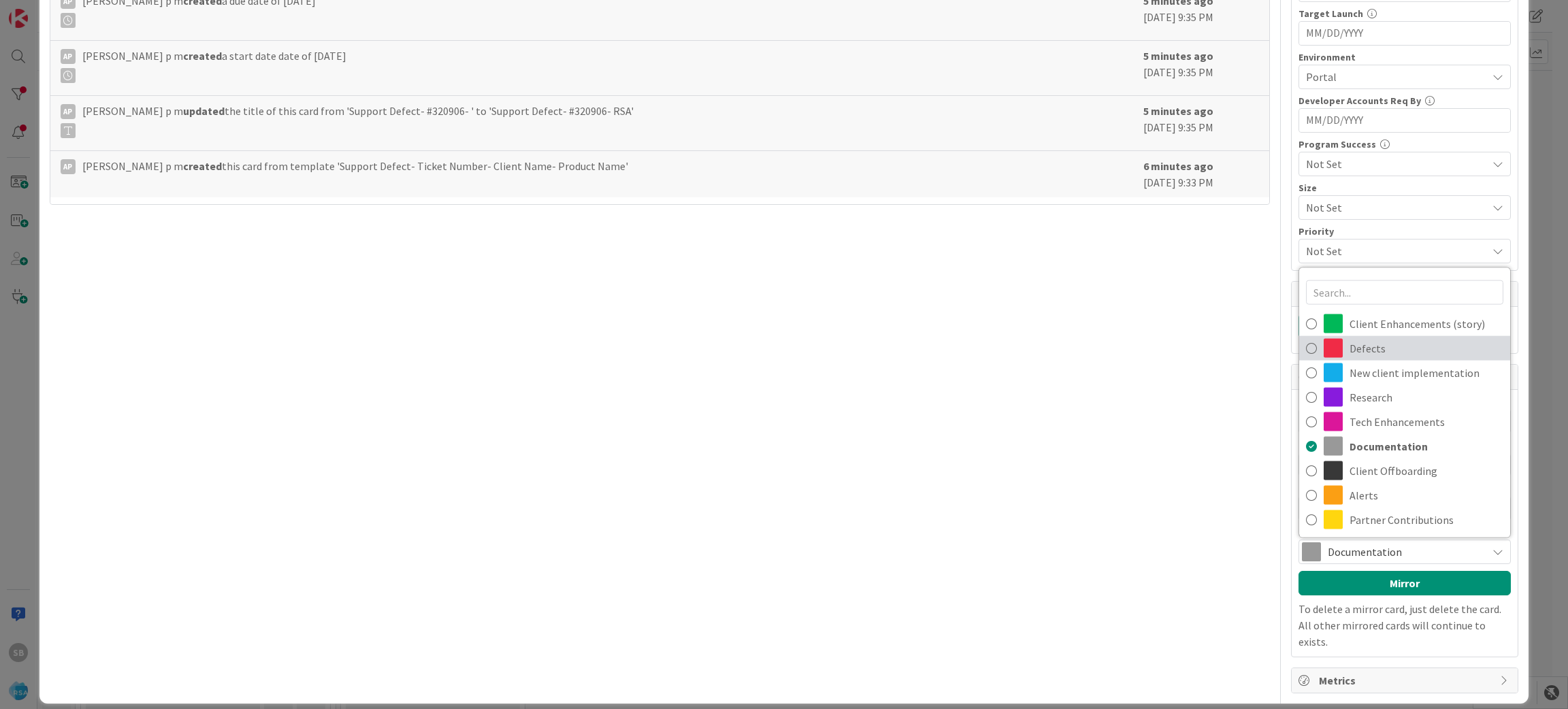
click at [1355, 346] on span "Defects" at bounding box center [1427, 348] width 154 height 20
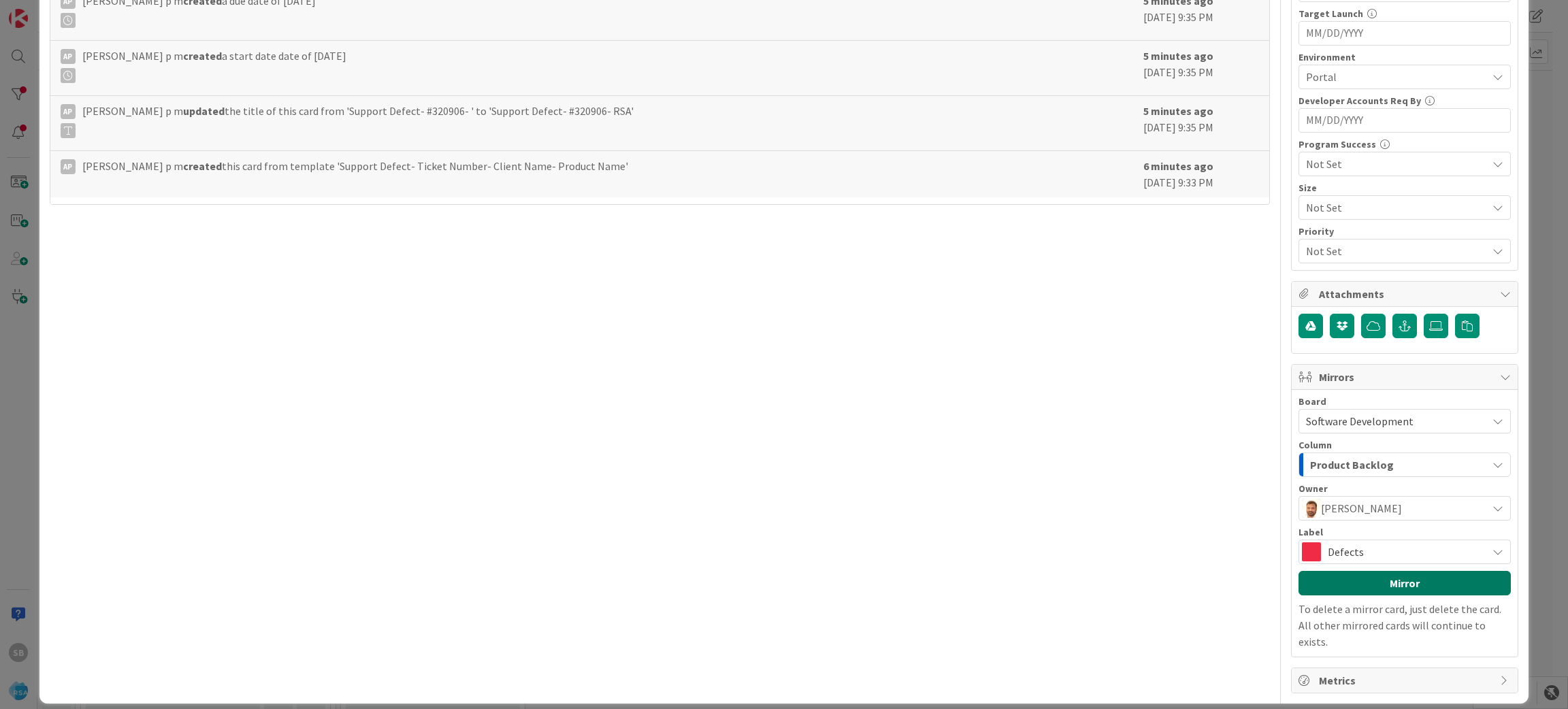
click at [1365, 579] on button "Mirror" at bounding box center [1405, 582] width 213 height 24
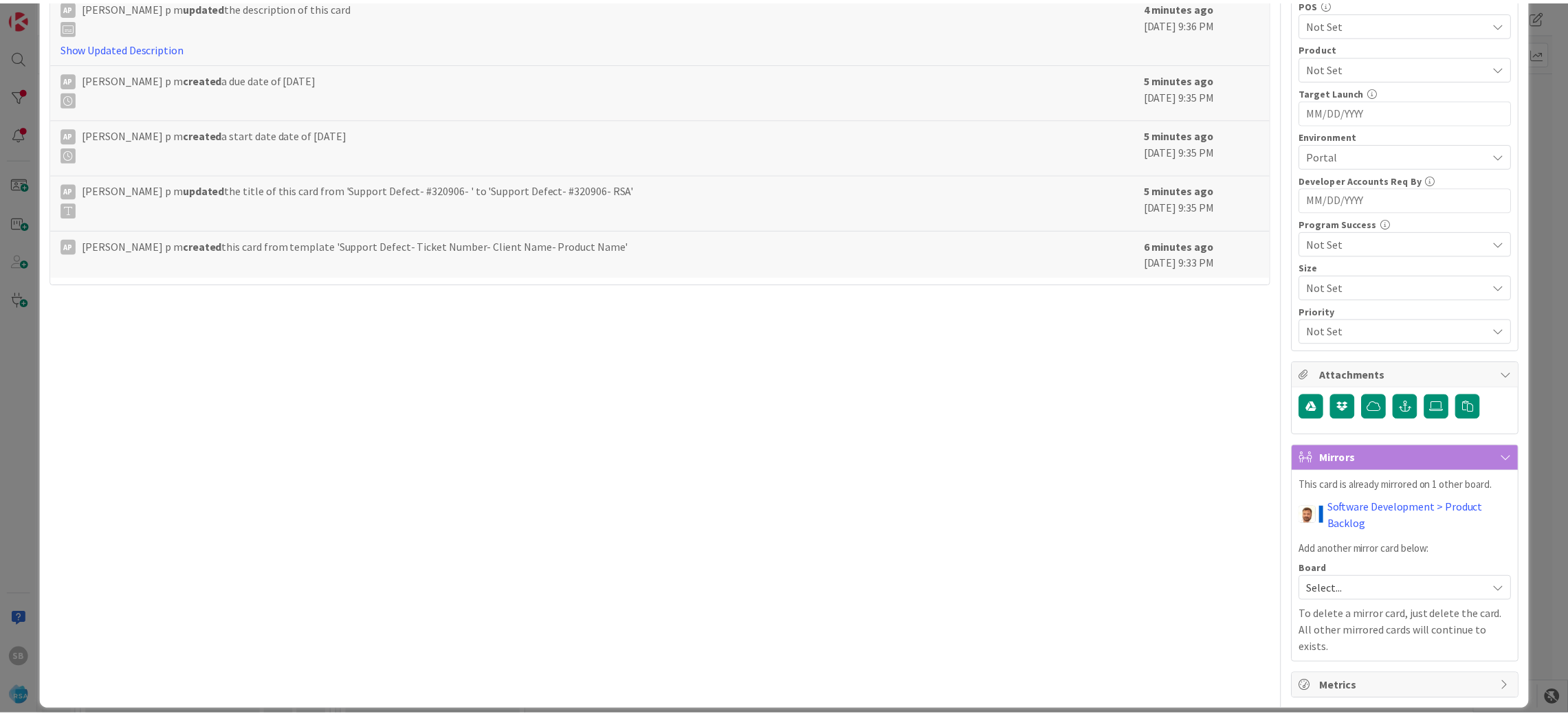
scroll to position [0, 0]
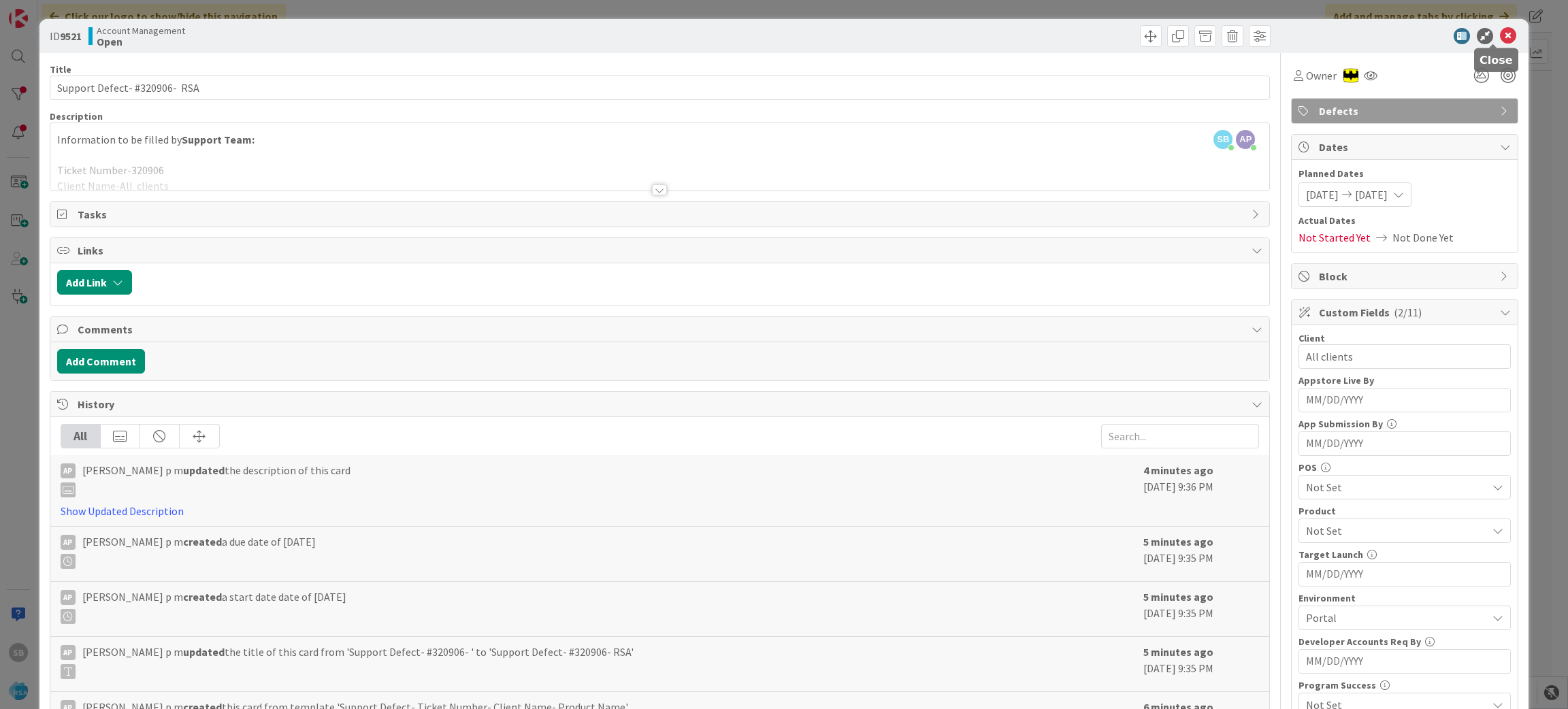
click at [1500, 36] on icon at bounding box center [1508, 36] width 17 height 17
